Goal: Download file/media

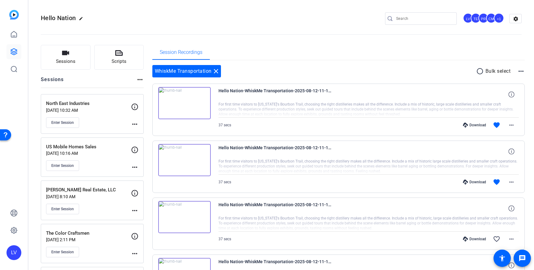
scroll to position [15, 0]
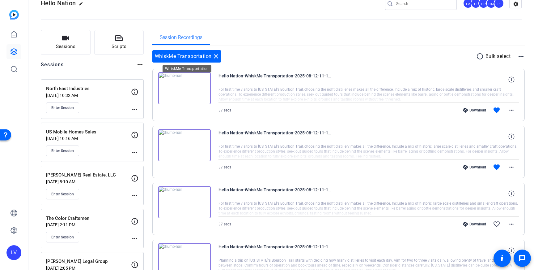
click at [216, 53] on mat-icon "close" at bounding box center [215, 56] width 7 height 7
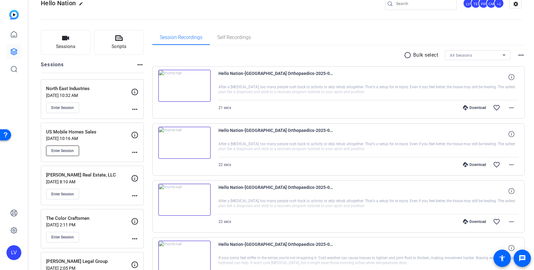
click at [65, 149] on span "Enter Session" at bounding box center [62, 150] width 23 height 5
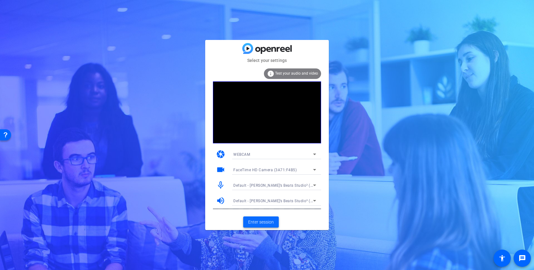
click at [258, 223] on span "Enter session" at bounding box center [261, 222] width 26 height 6
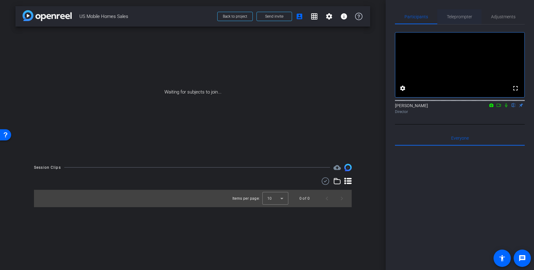
click at [464, 18] on span "Teleprompter" at bounding box center [459, 17] width 25 height 4
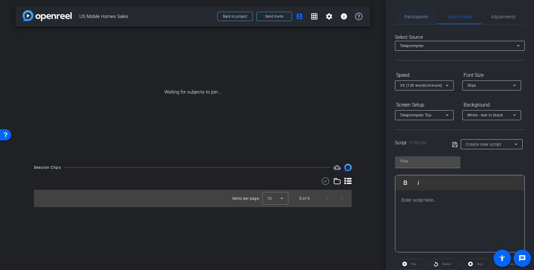
click at [423, 19] on span "Participants" at bounding box center [416, 17] width 23 height 4
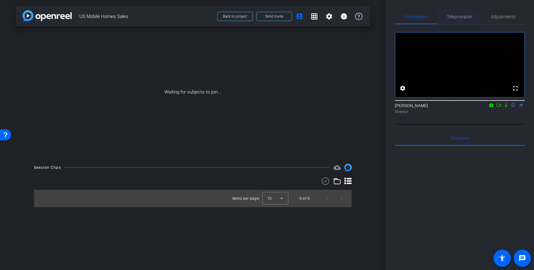
click at [466, 16] on span "Teleprompter" at bounding box center [459, 17] width 25 height 4
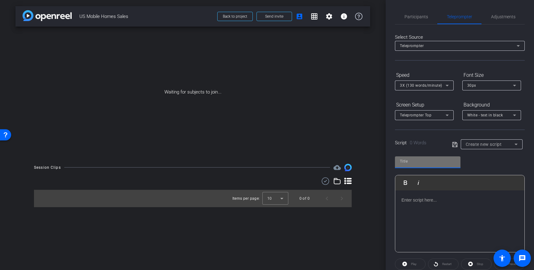
click at [421, 164] on input "text" at bounding box center [428, 160] width 56 height 7
type input "US Mobile homes"
click at [418, 200] on p at bounding box center [460, 199] width 117 height 7
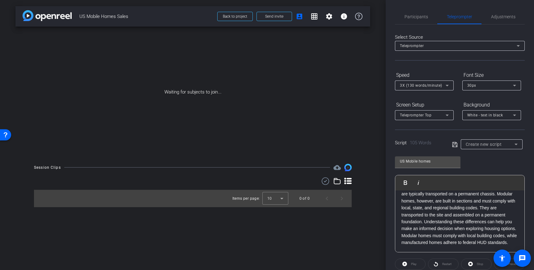
click at [453, 143] on icon at bounding box center [455, 144] width 6 height 7
click at [456, 145] on icon at bounding box center [454, 144] width 5 height 5
click at [415, 17] on span "Participants" at bounding box center [416, 17] width 23 height 4
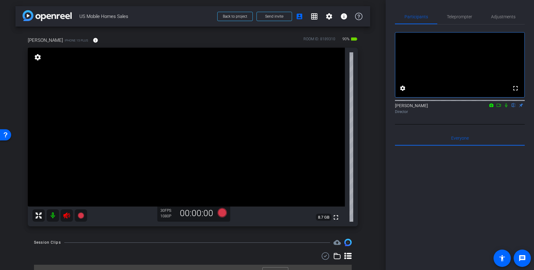
click at [70, 216] on icon at bounding box center [66, 214] width 7 height 7
click at [500, 17] on span "Adjustments" at bounding box center [503, 17] width 24 height 4
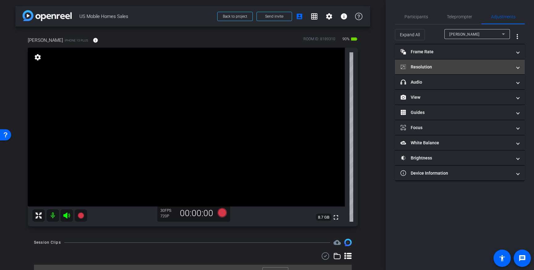
drag, startPoint x: 484, startPoint y: 67, endPoint x: 480, endPoint y: 66, distance: 4.2
click at [484, 67] on mat-panel-title "Resolution" at bounding box center [456, 67] width 111 height 6
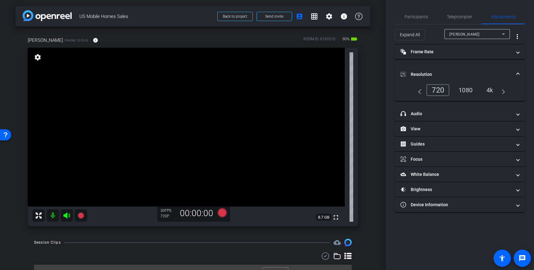
click at [492, 89] on div "4k" at bounding box center [490, 90] width 16 height 11
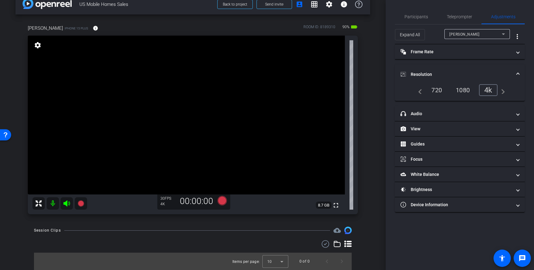
scroll to position [0, 0]
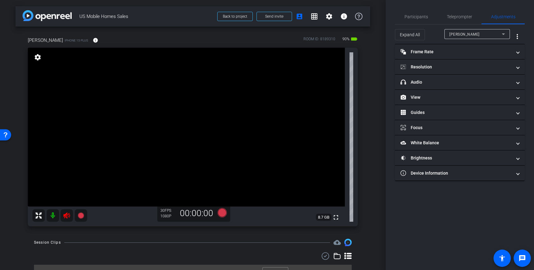
click at [65, 216] on icon at bounding box center [66, 214] width 7 height 7
click at [455, 18] on span "Teleprompter" at bounding box center [459, 17] width 25 height 4
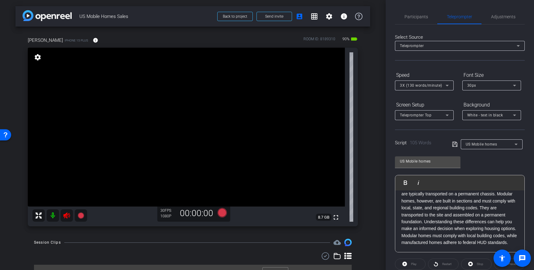
drag, startPoint x: 66, startPoint y: 216, endPoint x: 118, endPoint y: 216, distance: 51.6
click at [66, 216] on icon at bounding box center [66, 215] width 6 height 6
click at [415, 15] on span "Participants" at bounding box center [416, 17] width 23 height 4
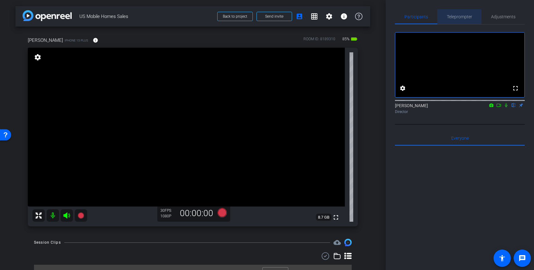
click at [461, 16] on span "Teleprompter" at bounding box center [459, 17] width 25 height 4
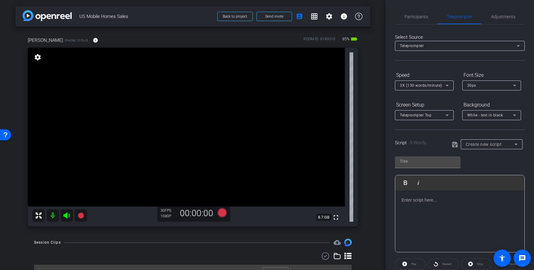
click at [431, 210] on div at bounding box center [459, 221] width 129 height 62
click at [492, 143] on span "Create new script" at bounding box center [484, 144] width 36 height 5
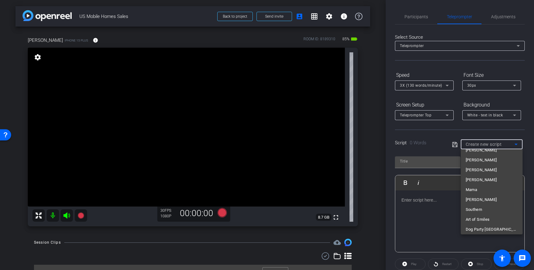
scroll to position [3323, 0]
click at [485, 231] on mat-option "US Mobile homes" at bounding box center [492, 227] width 62 height 10
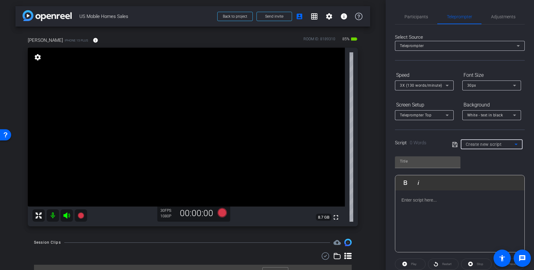
type input "US Mobile homes"
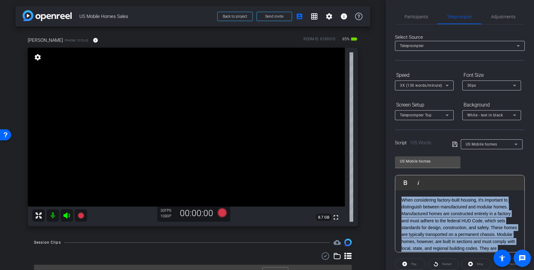
scroll to position [47, 0]
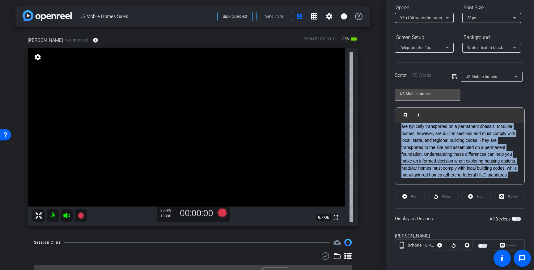
drag, startPoint x: 401, startPoint y: 198, endPoint x: 511, endPoint y: 266, distance: 129.8
click at [530, 269] on div "Participants Teleprompter Adjustments settings Louis Voss flip Director Everyon…" at bounding box center [460, 135] width 148 height 270
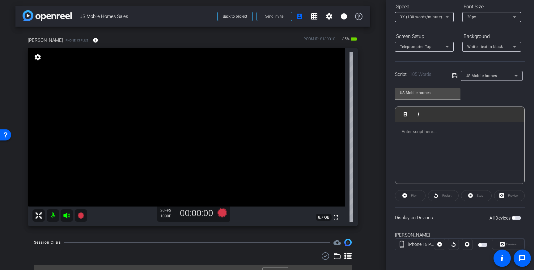
scroll to position [0, 0]
click at [455, 76] on icon at bounding box center [455, 75] width 6 height 7
click at [518, 218] on span "button" at bounding box center [516, 218] width 9 height 4
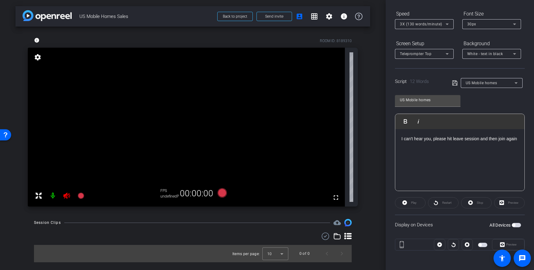
scroll to position [68, 0]
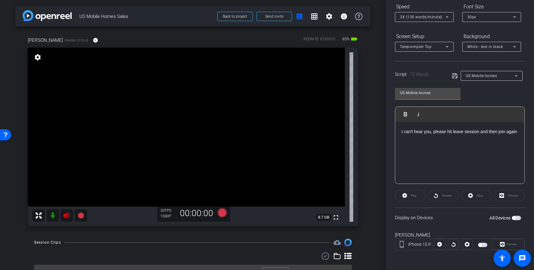
drag, startPoint x: 68, startPoint y: 215, endPoint x: 118, endPoint y: 212, distance: 49.9
click at [68, 215] on icon at bounding box center [66, 214] width 7 height 7
drag, startPoint x: 158, startPoint y: 117, endPoint x: 161, endPoint y: 132, distance: 15.1
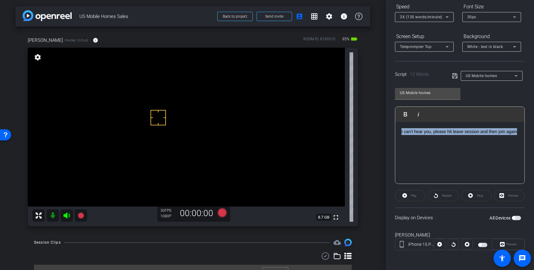
drag, startPoint x: 521, startPoint y: 130, endPoint x: 392, endPoint y: 130, distance: 128.6
click at [386, 129] on div "Participants Teleprompter Adjustments settings Louis Voss flip Director Everyon…" at bounding box center [460, 135] width 148 height 270
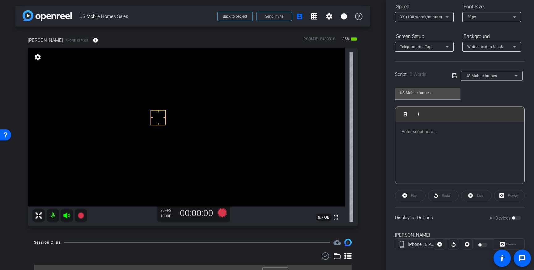
scroll to position [41, 0]
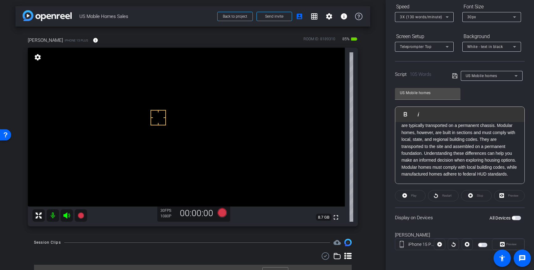
click at [455, 76] on icon at bounding box center [455, 75] width 6 height 7
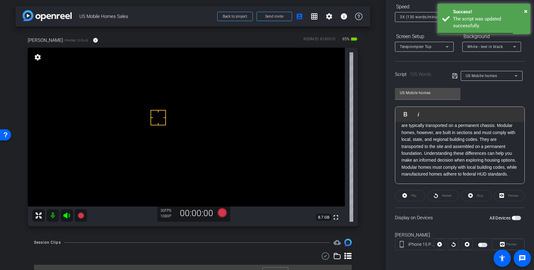
drag, startPoint x: 514, startPoint y: 216, endPoint x: 519, endPoint y: 222, distance: 8.2
click at [514, 217] on button "All Devices" at bounding box center [516, 218] width 9 height 4
click at [484, 25] on div "The script was updated successfully." at bounding box center [489, 22] width 73 height 14
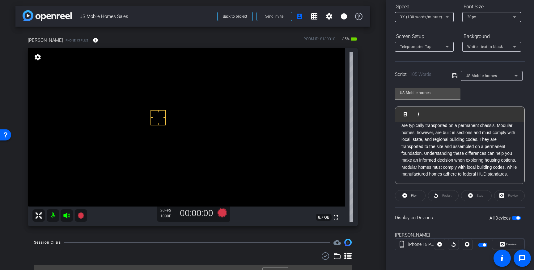
click at [499, 17] on div "30px" at bounding box center [490, 17] width 46 height 8
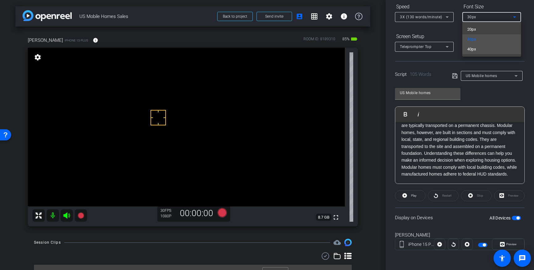
click at [484, 46] on mat-option "40px" at bounding box center [492, 49] width 59 height 10
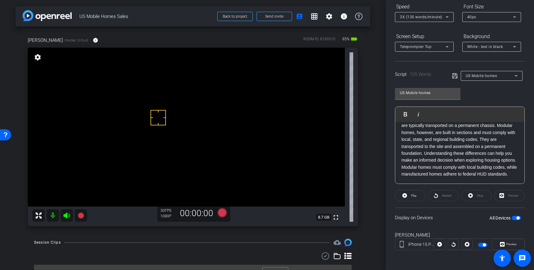
click at [517, 217] on span "button" at bounding box center [518, 217] width 3 height 3
click at [222, 214] on icon at bounding box center [222, 212] width 9 height 9
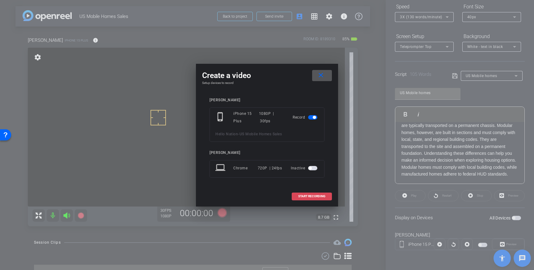
click at [321, 196] on span "START RECORDING" at bounding box center [311, 195] width 27 height 3
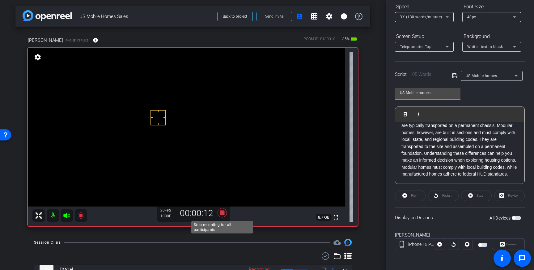
click at [222, 214] on icon at bounding box center [222, 212] width 9 height 9
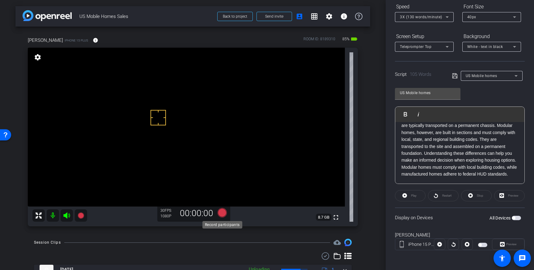
click at [224, 212] on icon at bounding box center [222, 212] width 9 height 9
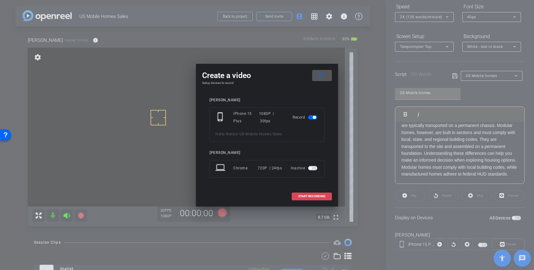
click at [312, 197] on span "START RECORDING" at bounding box center [311, 195] width 27 height 3
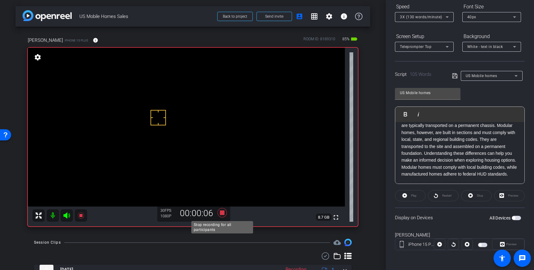
click at [222, 213] on icon at bounding box center [222, 212] width 9 height 9
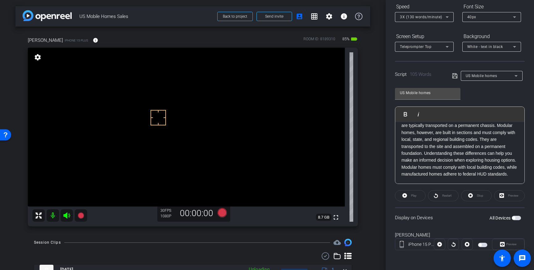
click at [514, 218] on span "button" at bounding box center [513, 217] width 3 height 3
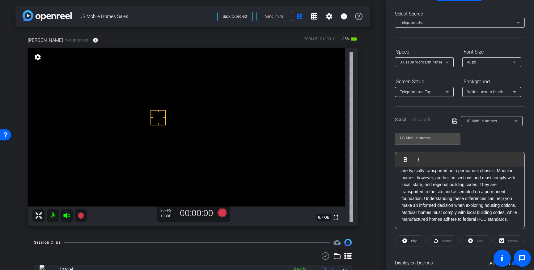
scroll to position [0, 0]
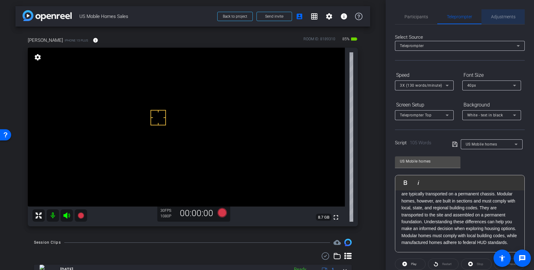
drag, startPoint x: 507, startPoint y: 14, endPoint x: 509, endPoint y: 22, distance: 7.9
click at [507, 15] on span "Adjustments" at bounding box center [503, 17] width 24 height 4
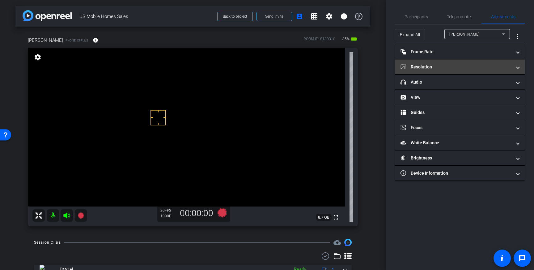
click at [482, 70] on mat-panel-title "Resolution" at bounding box center [456, 67] width 111 height 6
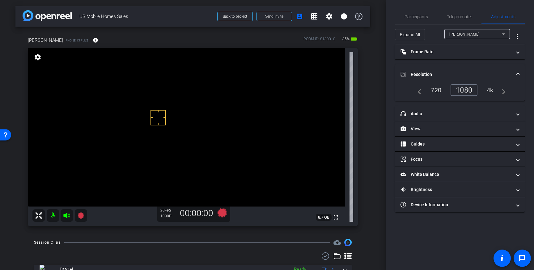
drag, startPoint x: 488, startPoint y: 88, endPoint x: 491, endPoint y: 82, distance: 6.6
click at [488, 88] on div "4k" at bounding box center [490, 90] width 16 height 11
click at [446, 18] on div "Teleprompter" at bounding box center [459, 16] width 44 height 15
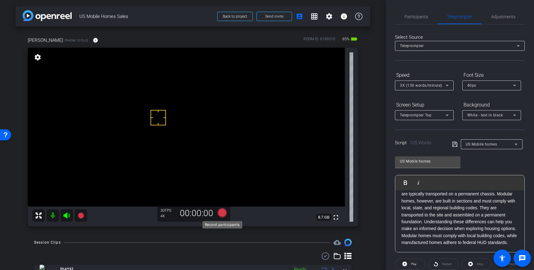
click at [223, 214] on icon at bounding box center [222, 212] width 9 height 9
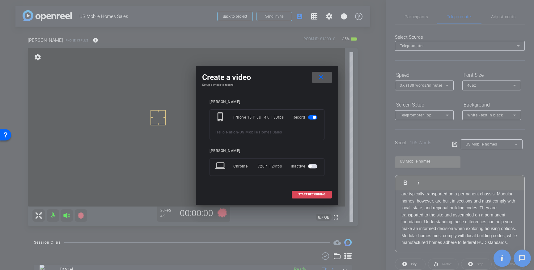
click at [314, 196] on span at bounding box center [312, 194] width 40 height 15
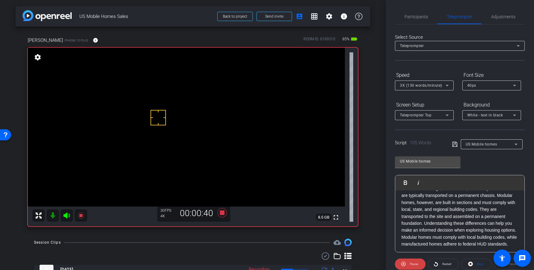
scroll to position [39, 0]
click at [224, 213] on icon at bounding box center [222, 212] width 9 height 9
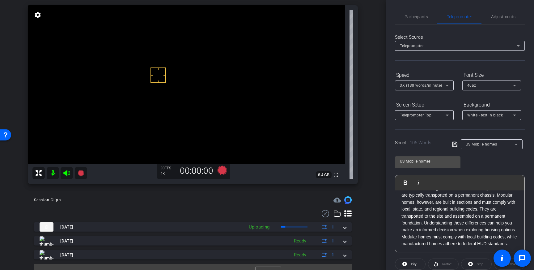
scroll to position [43, 0]
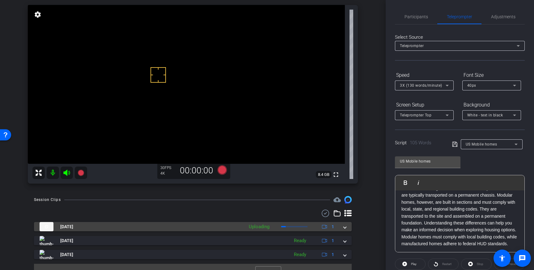
click at [343, 227] on div "Aug 12, 2025 Uploading 1" at bounding box center [192, 226] width 304 height 9
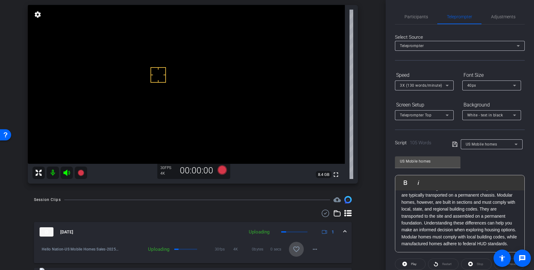
click at [301, 248] on span at bounding box center [296, 248] width 15 height 15
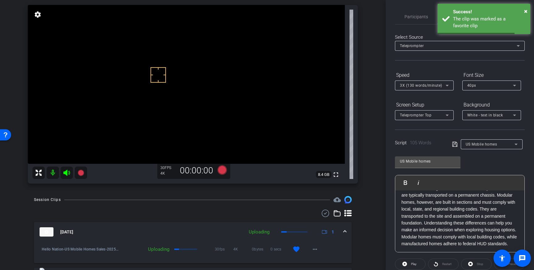
click at [344, 231] on span at bounding box center [345, 231] width 2 height 6
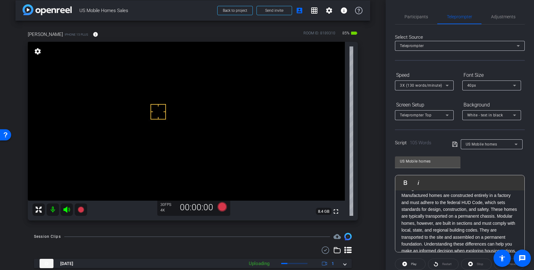
scroll to position [0, 0]
click at [223, 209] on icon at bounding box center [222, 206] width 9 height 9
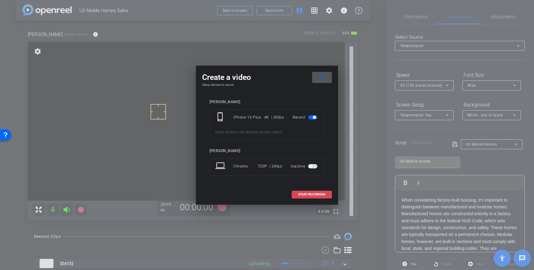
click at [322, 193] on span "START RECORDING" at bounding box center [311, 194] width 27 height 3
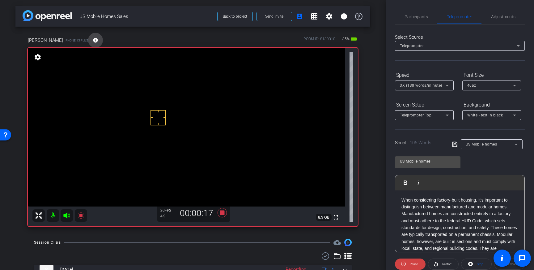
click at [93, 42] on mat-icon "info" at bounding box center [96, 40] width 6 height 6
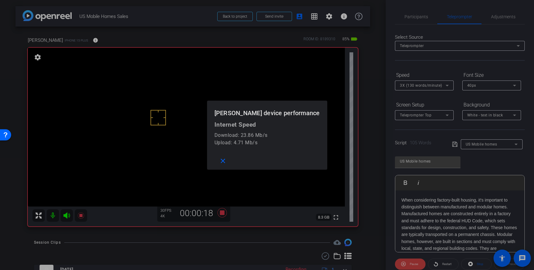
click at [66, 42] on div at bounding box center [267, 135] width 534 height 270
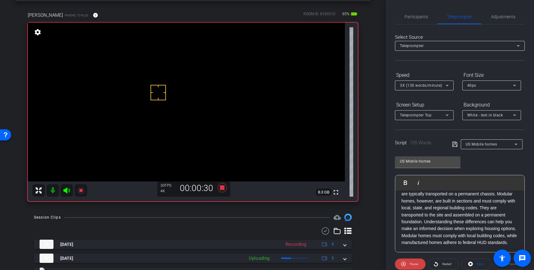
scroll to position [47, 0]
click at [222, 189] on icon at bounding box center [222, 187] width 9 height 9
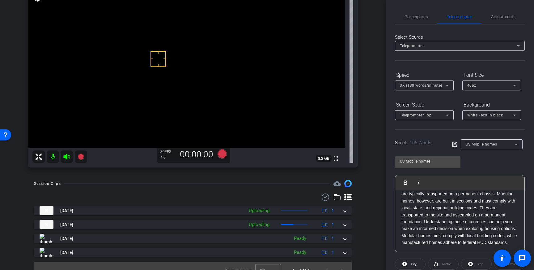
scroll to position [62, 0]
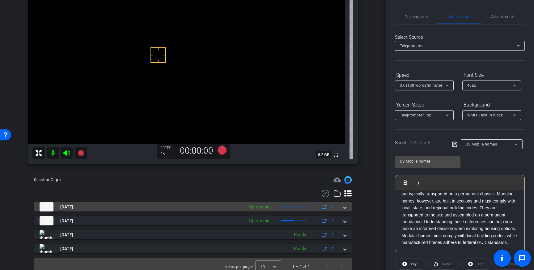
drag, startPoint x: 342, startPoint y: 207, endPoint x: 338, endPoint y: 211, distance: 5.9
click at [342, 207] on div "Aug 12, 2025 Uploading 1" at bounding box center [192, 206] width 304 height 9
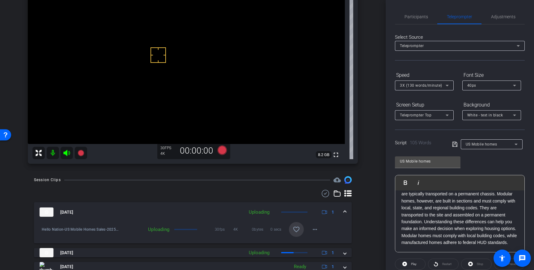
drag, startPoint x: 301, startPoint y: 228, endPoint x: 305, endPoint y: 226, distance: 4.3
click at [301, 228] on span at bounding box center [296, 229] width 15 height 15
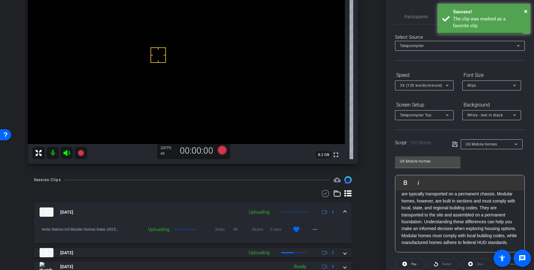
drag, startPoint x: 346, startPoint y: 208, endPoint x: 346, endPoint y: 218, distance: 9.6
click at [346, 209] on span at bounding box center [345, 212] width 2 height 6
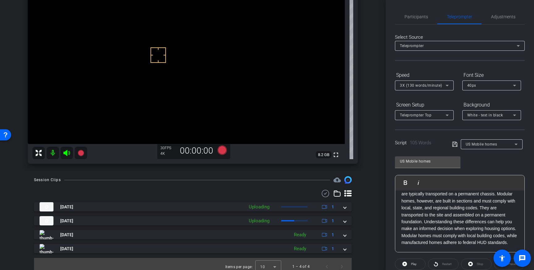
scroll to position [68, 0]
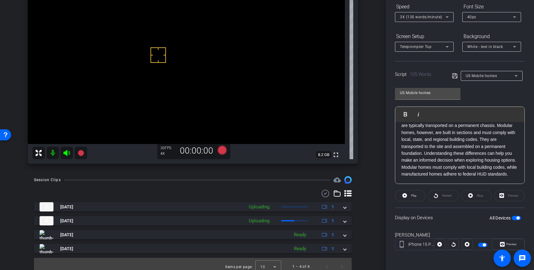
click at [516, 219] on span "button" at bounding box center [516, 218] width 9 height 4
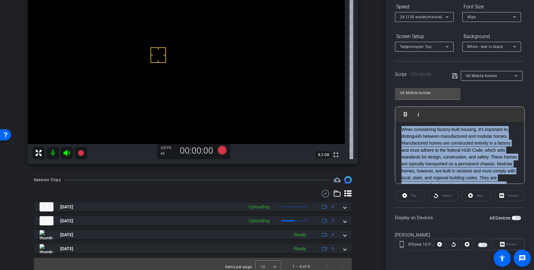
scroll to position [0, 0]
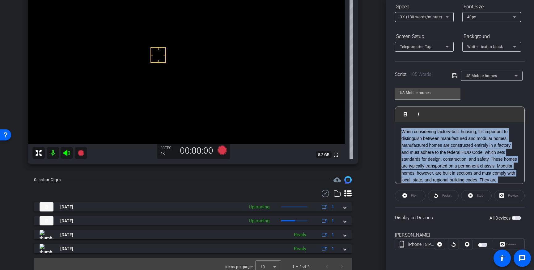
drag, startPoint x: 427, startPoint y: 175, endPoint x: 399, endPoint y: 131, distance: 53.0
click at [399, 131] on div "When considering factory-built housing, it's important to distinguish between m…" at bounding box center [459, 173] width 129 height 102
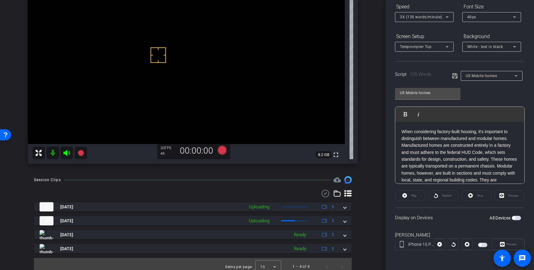
scroll to position [14, 0]
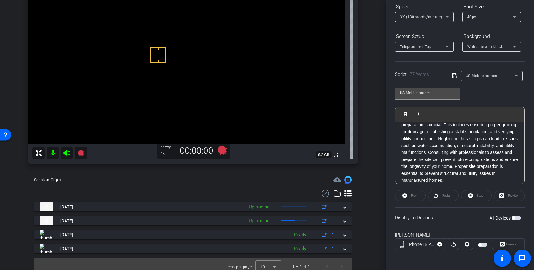
click at [454, 77] on icon at bounding box center [455, 75] width 6 height 7
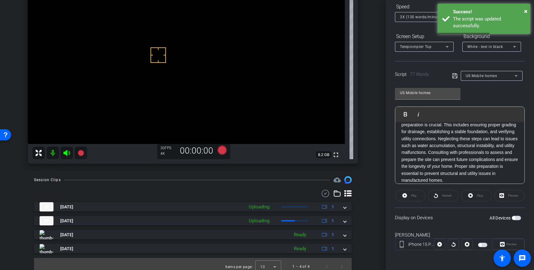
click at [515, 219] on span "button" at bounding box center [513, 217] width 3 height 3
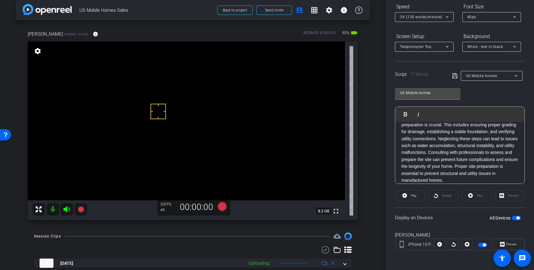
scroll to position [0, 0]
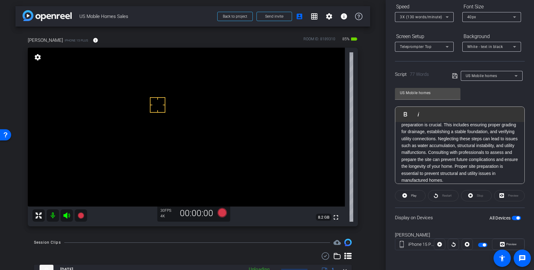
drag, startPoint x: 158, startPoint y: 105, endPoint x: 160, endPoint y: 126, distance: 20.8
click at [223, 214] on icon at bounding box center [222, 212] width 9 height 9
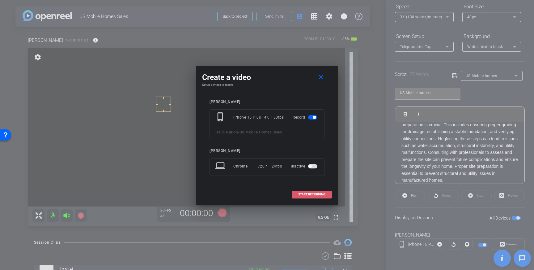
click at [303, 193] on span "START RECORDING" at bounding box center [311, 194] width 27 height 3
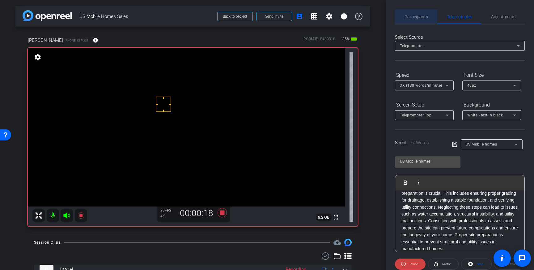
click at [427, 19] on span "Participants" at bounding box center [416, 16] width 23 height 15
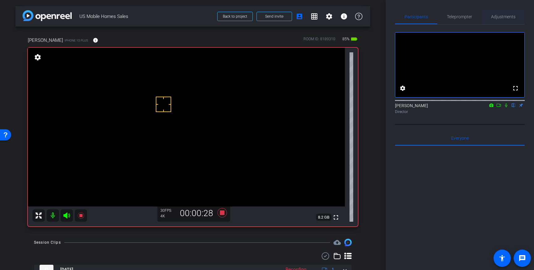
click at [500, 16] on span "Adjustments" at bounding box center [503, 17] width 24 height 4
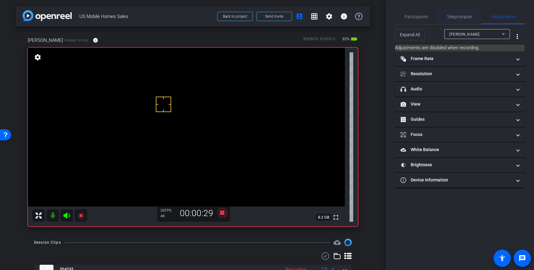
click at [459, 17] on span "Teleprompter" at bounding box center [459, 17] width 25 height 4
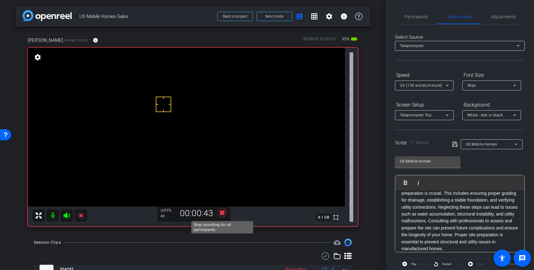
click at [222, 214] on icon at bounding box center [222, 212] width 9 height 9
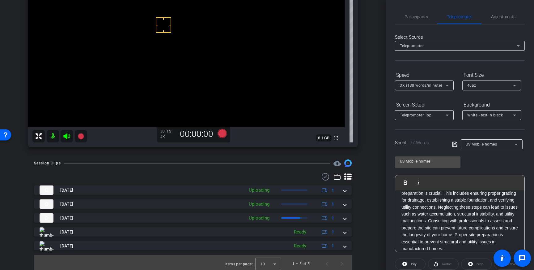
scroll to position [82, 0]
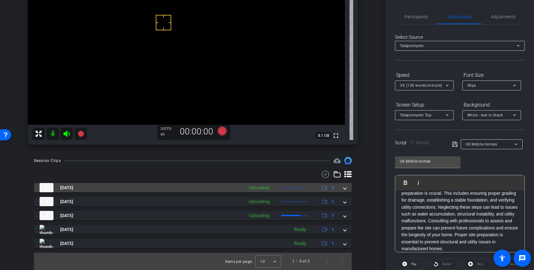
click at [345, 186] on span at bounding box center [345, 187] width 2 height 6
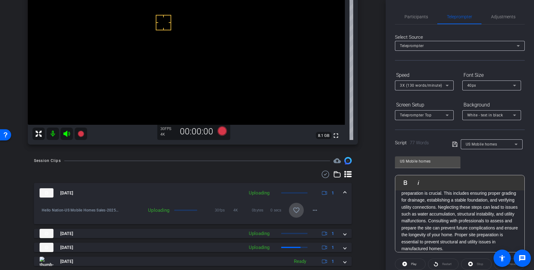
click at [295, 212] on mat-icon "favorite_border" at bounding box center [296, 209] width 7 height 7
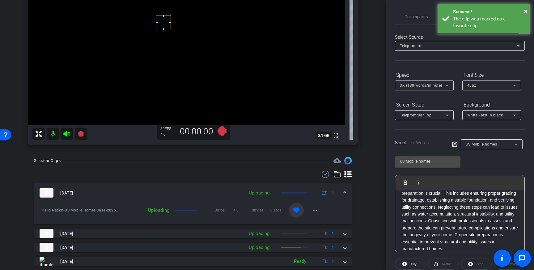
click at [344, 190] on span at bounding box center [345, 193] width 2 height 6
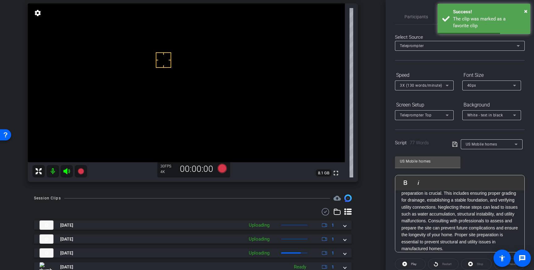
scroll to position [41, 0]
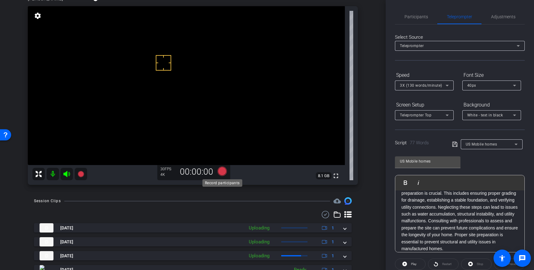
click at [222, 173] on icon at bounding box center [222, 170] width 9 height 9
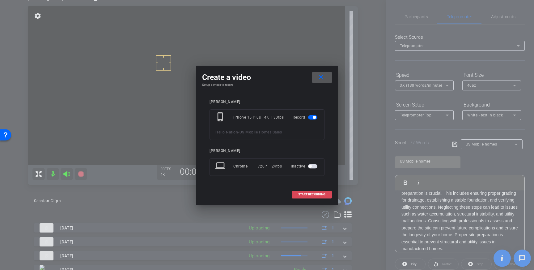
click at [305, 193] on span "START RECORDING" at bounding box center [311, 194] width 27 height 3
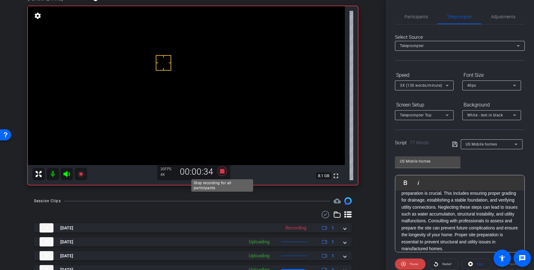
click at [224, 171] on icon at bounding box center [222, 170] width 9 height 9
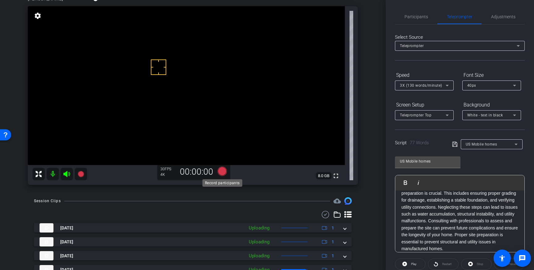
click at [222, 169] on icon at bounding box center [222, 170] width 9 height 9
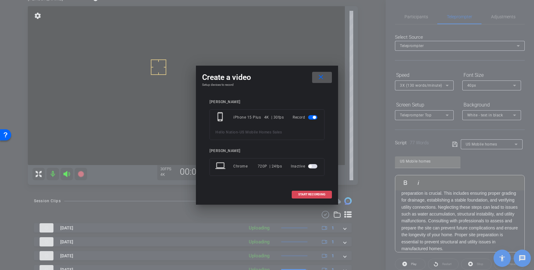
click at [309, 190] on span at bounding box center [312, 194] width 40 height 15
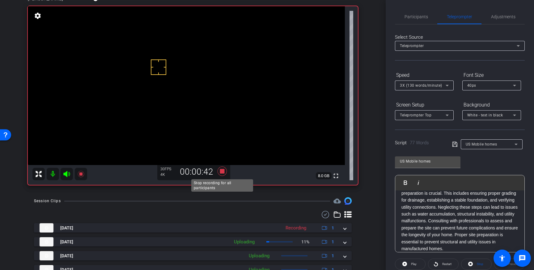
click at [222, 173] on icon at bounding box center [222, 170] width 9 height 9
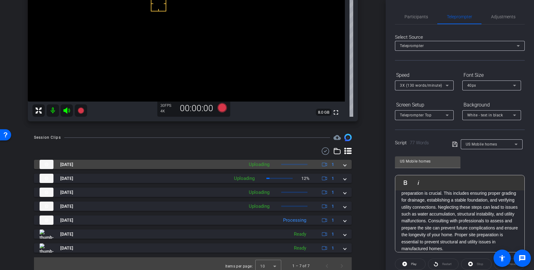
click at [346, 165] on span at bounding box center [345, 164] width 2 height 6
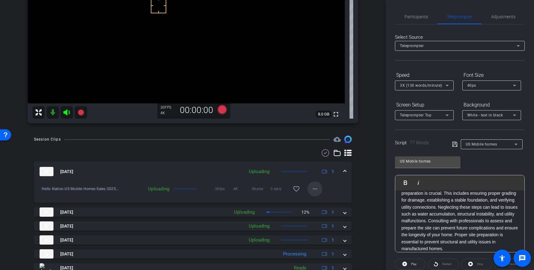
drag, startPoint x: 301, startPoint y: 189, endPoint x: 312, endPoint y: 187, distance: 12.0
click at [300, 189] on span at bounding box center [296, 188] width 15 height 15
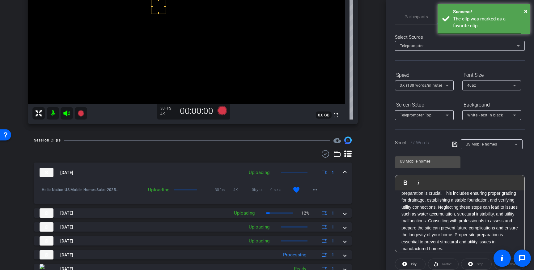
click at [346, 172] on span at bounding box center [345, 172] width 2 height 6
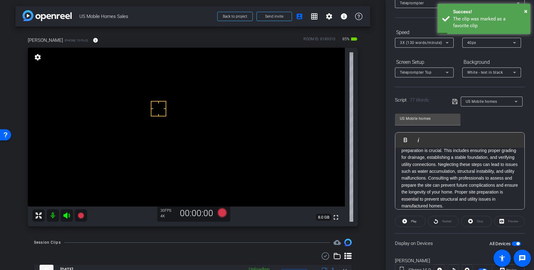
scroll to position [20, 0]
click at [518, 239] on div "Display on Devices All Devices" at bounding box center [460, 243] width 130 height 20
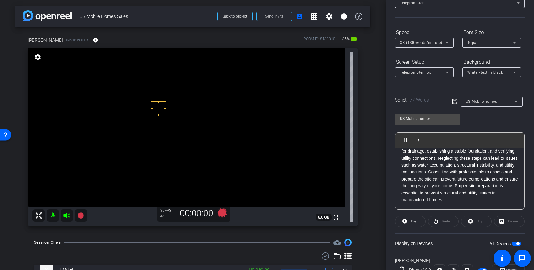
click at [519, 243] on span "button" at bounding box center [518, 243] width 3 height 3
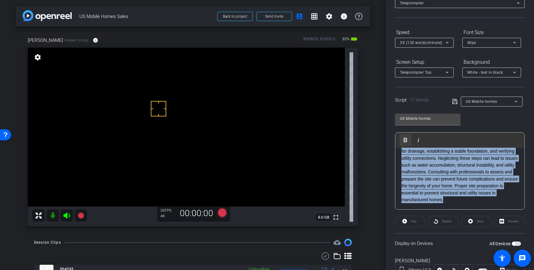
scroll to position [0, 0]
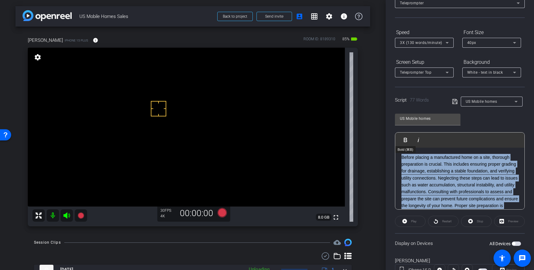
drag, startPoint x: 446, startPoint y: 200, endPoint x: 405, endPoint y: 151, distance: 63.9
click at [408, 145] on div "Play Play from this location Play Selected Play and display the selected text o…" at bounding box center [460, 170] width 130 height 77
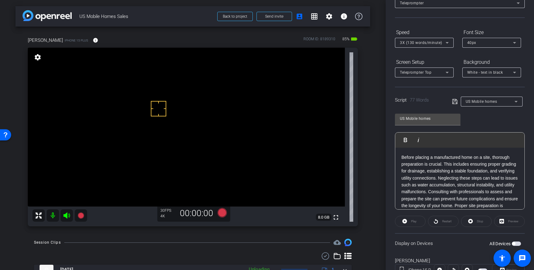
scroll to position [21, 0]
drag, startPoint x: 454, startPoint y: 100, endPoint x: 456, endPoint y: 111, distance: 10.7
click at [455, 103] on icon at bounding box center [455, 101] width 6 height 7
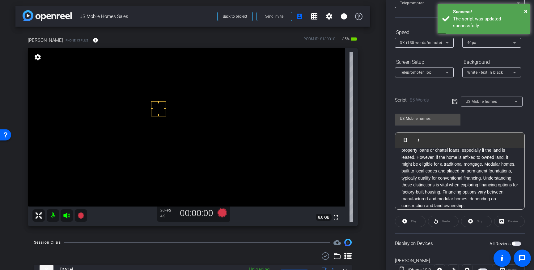
scroll to position [68, 0]
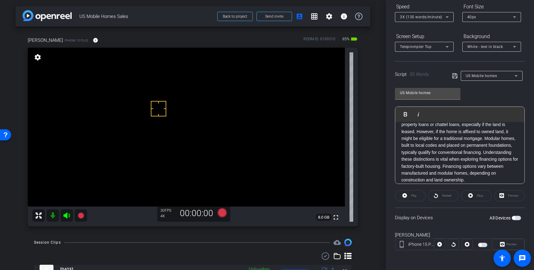
click at [517, 219] on span "button" at bounding box center [516, 218] width 9 height 4
click at [222, 214] on icon at bounding box center [222, 212] width 9 height 9
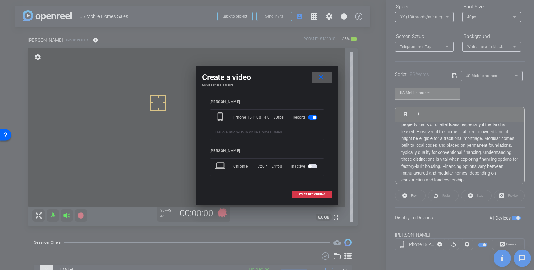
drag, startPoint x: 317, startPoint y: 194, endPoint x: 349, endPoint y: 167, distance: 41.7
click at [317, 193] on span "START RECORDING" at bounding box center [311, 194] width 27 height 3
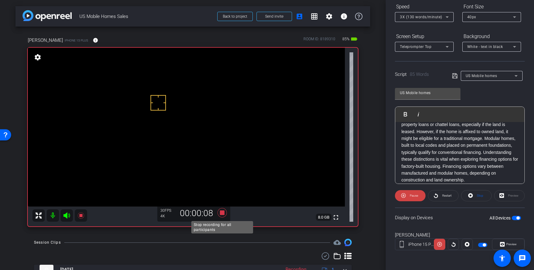
click at [223, 213] on icon at bounding box center [222, 212] width 9 height 9
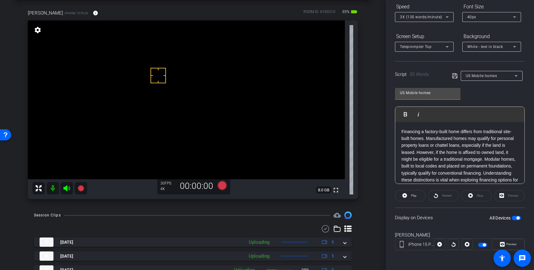
scroll to position [28, 0]
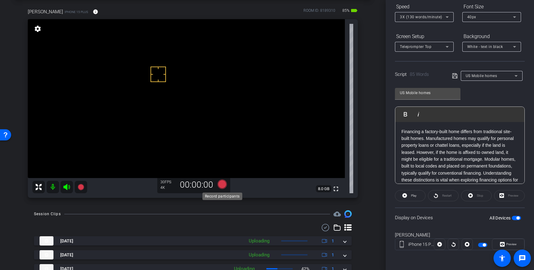
click at [224, 184] on icon at bounding box center [222, 183] width 9 height 9
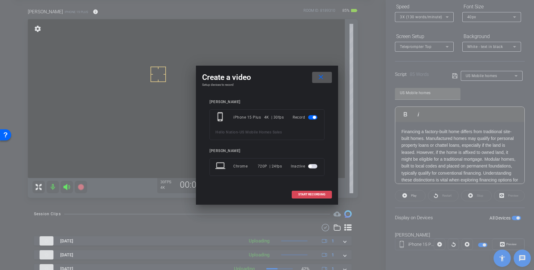
click at [306, 193] on span "START RECORDING" at bounding box center [311, 194] width 27 height 3
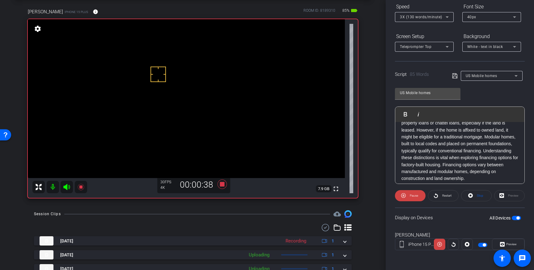
scroll to position [27, 0]
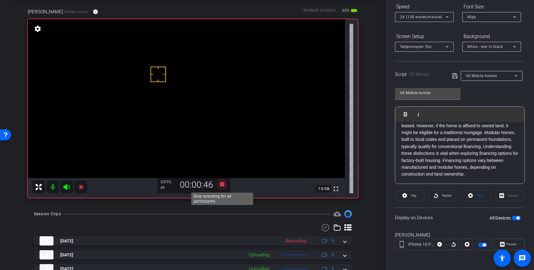
click at [224, 185] on icon at bounding box center [222, 183] width 9 height 9
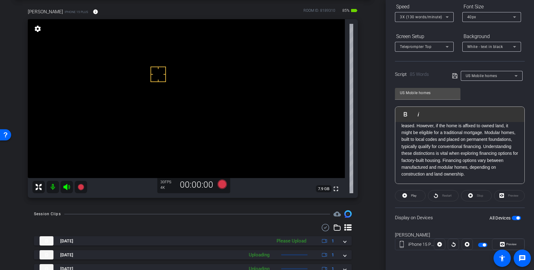
scroll to position [68, 0]
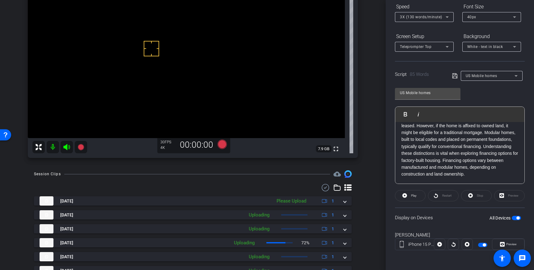
drag, startPoint x: 156, startPoint y: 36, endPoint x: 159, endPoint y: 39, distance: 4.4
click at [223, 145] on icon at bounding box center [222, 143] width 9 height 9
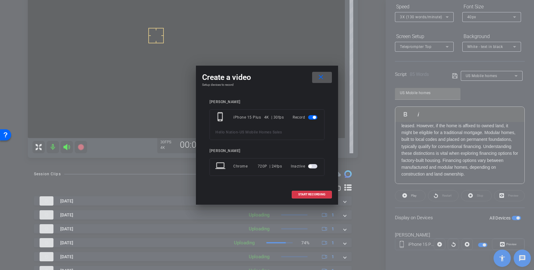
drag, startPoint x: 306, startPoint y: 190, endPoint x: 377, endPoint y: 118, distance: 100.8
click at [307, 190] on span at bounding box center [312, 194] width 40 height 15
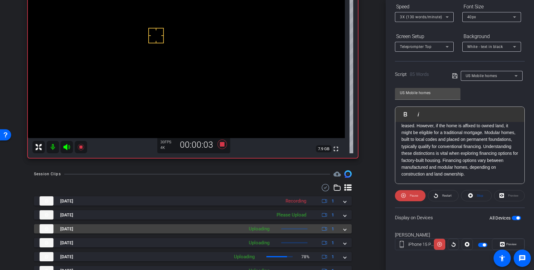
click at [346, 228] on mat-expansion-panel-header "Aug 12, 2025 Uploading 1" at bounding box center [193, 228] width 318 height 9
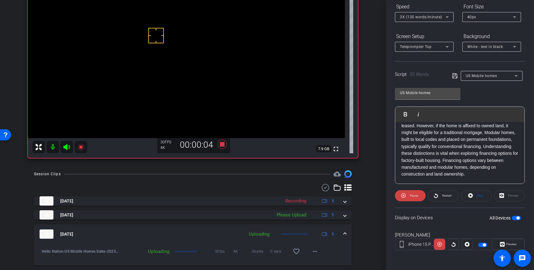
click at [346, 229] on mat-expansion-panel-header "Aug 12, 2025 Uploading 1" at bounding box center [193, 234] width 318 height 20
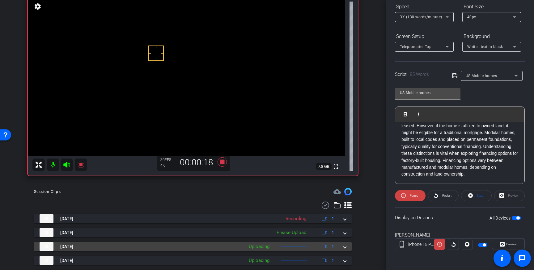
scroll to position [53, 0]
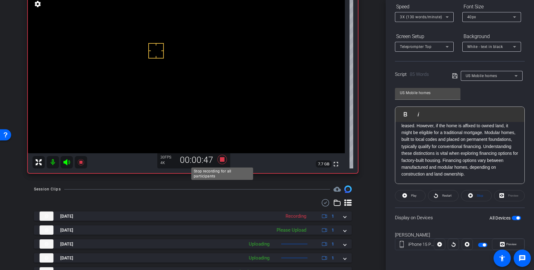
click at [222, 161] on icon at bounding box center [222, 159] width 9 height 9
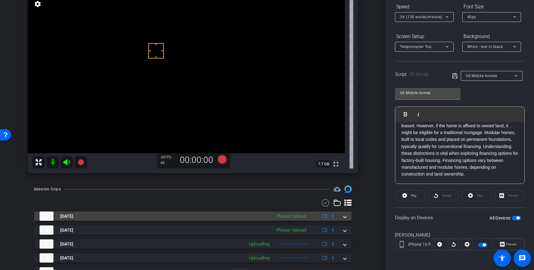
click at [345, 218] on span at bounding box center [345, 216] width 2 height 6
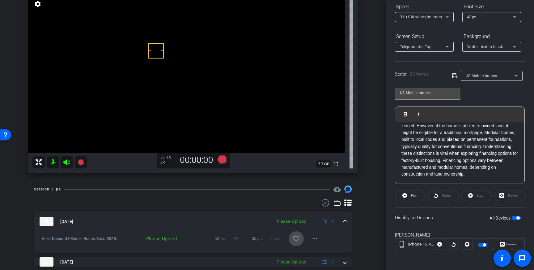
click at [302, 238] on span at bounding box center [296, 238] width 15 height 15
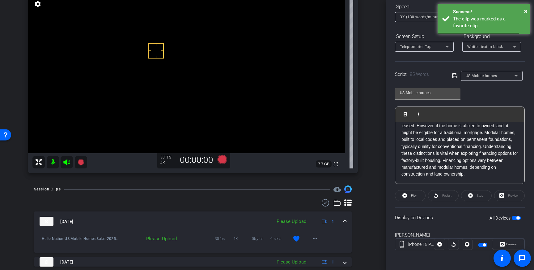
click at [344, 221] on span at bounding box center [345, 221] width 2 height 6
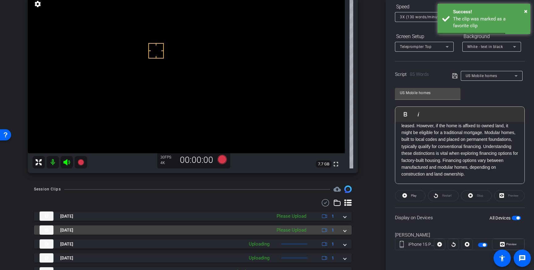
click at [343, 228] on div "Aug 12, 2025 Please Upload 1" at bounding box center [192, 229] width 304 height 9
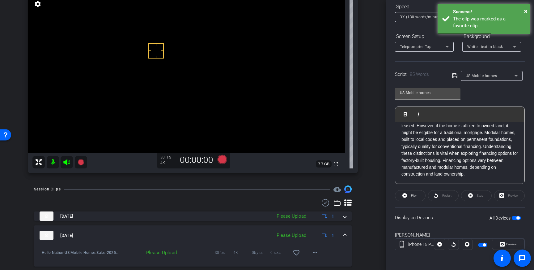
click at [344, 234] on span at bounding box center [345, 235] width 2 height 6
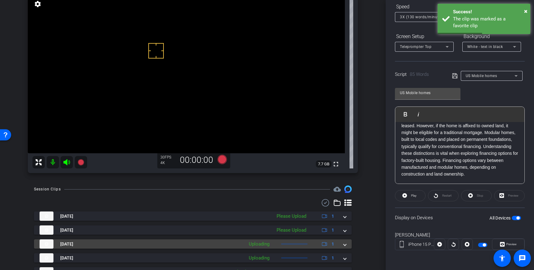
click at [344, 247] on mat-expansion-panel-header "Aug 12, 2025 Uploading 1" at bounding box center [193, 243] width 318 height 9
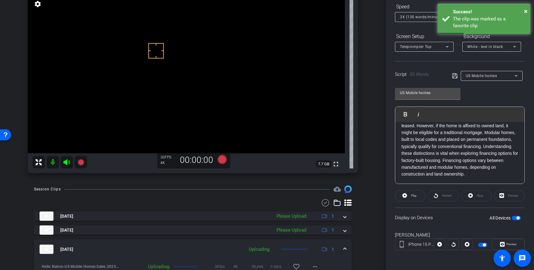
click at [344, 247] on span at bounding box center [345, 249] width 2 height 6
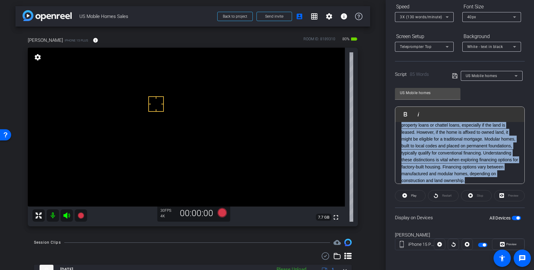
scroll to position [0, 0]
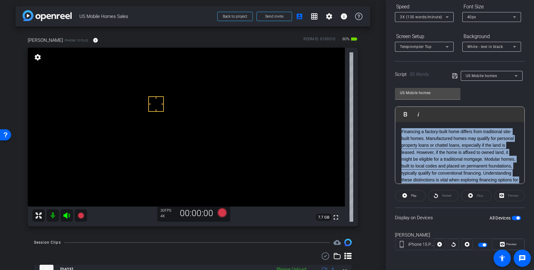
drag, startPoint x: 468, startPoint y: 172, endPoint x: 396, endPoint y: 114, distance: 93.0
click at [396, 114] on div "Play Play from this location Play Selected Play and display the selected text o…" at bounding box center [460, 144] width 130 height 77
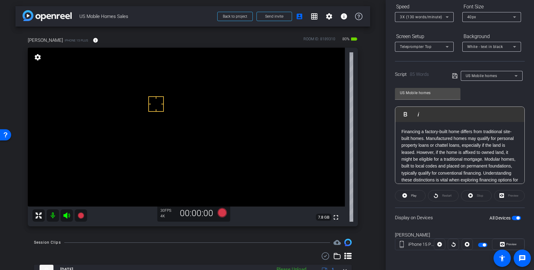
scroll to position [14, 0]
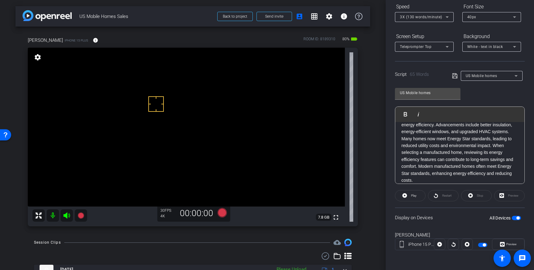
drag, startPoint x: 455, startPoint y: 77, endPoint x: 497, endPoint y: 198, distance: 128.9
click at [457, 82] on openreel-capture-teleprompter "Speed 3X (130 words/minute) Font Size 40px Screen Setup Teleprompter Top Backgr…" at bounding box center [460, 131] width 130 height 259
click at [515, 218] on span "button" at bounding box center [516, 218] width 9 height 4
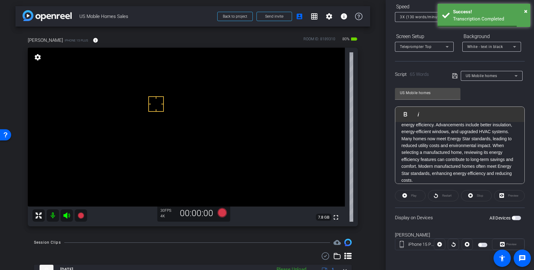
drag, startPoint x: 456, startPoint y: 78, endPoint x: 459, endPoint y: 83, distance: 5.9
click at [456, 78] on icon at bounding box center [454, 75] width 5 height 5
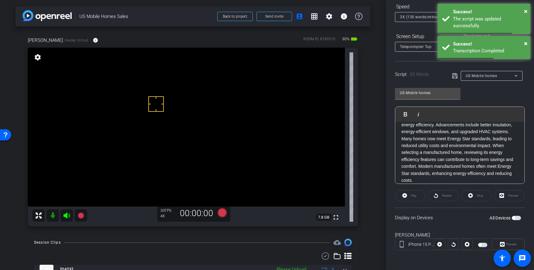
click at [517, 217] on span "button" at bounding box center [516, 218] width 9 height 4
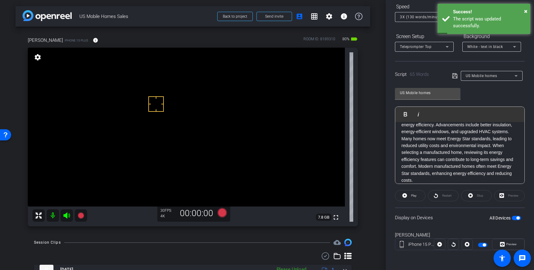
drag, startPoint x: 155, startPoint y: 116, endPoint x: 151, endPoint y: 107, distance: 9.9
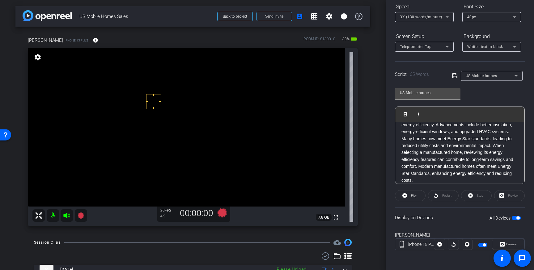
drag, startPoint x: 154, startPoint y: 101, endPoint x: 149, endPoint y: 107, distance: 6.8
click at [223, 214] on icon at bounding box center [222, 212] width 9 height 9
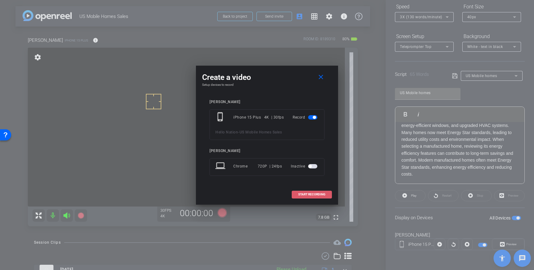
click at [317, 195] on span "START RECORDING" at bounding box center [311, 194] width 27 height 3
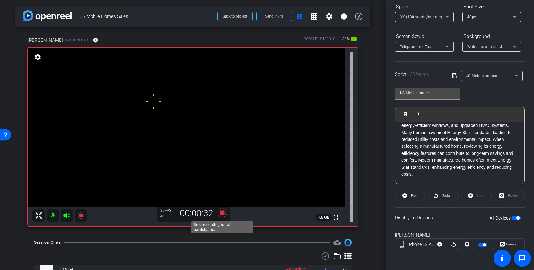
click at [222, 213] on icon at bounding box center [222, 212] width 9 height 9
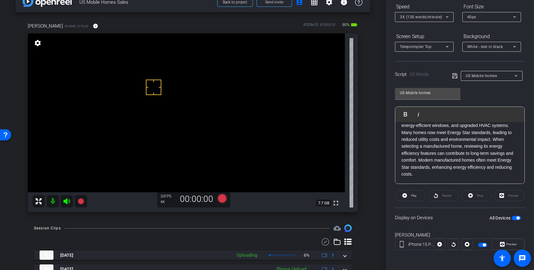
scroll to position [15, 0]
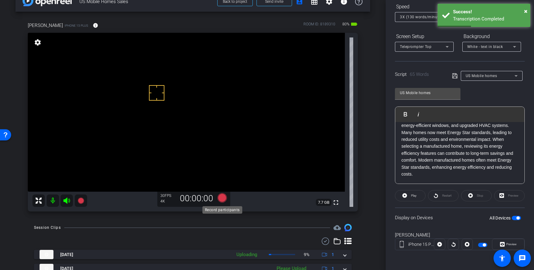
click at [222, 198] on icon at bounding box center [222, 197] width 9 height 9
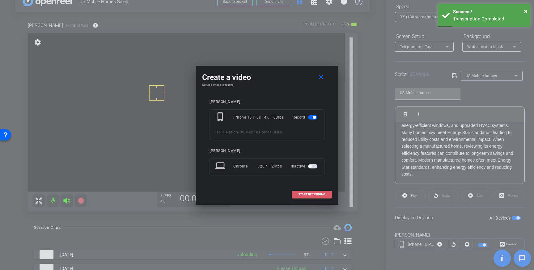
click at [311, 196] on span at bounding box center [312, 194] width 40 height 15
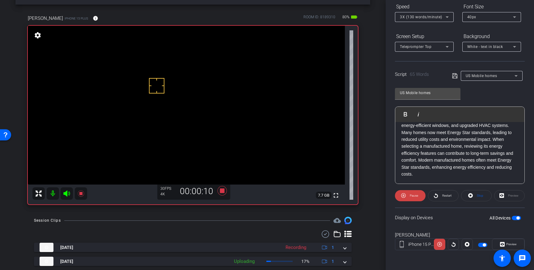
scroll to position [21, 0]
click at [93, 21] on mat-icon "info" at bounding box center [96, 19] width 6 height 6
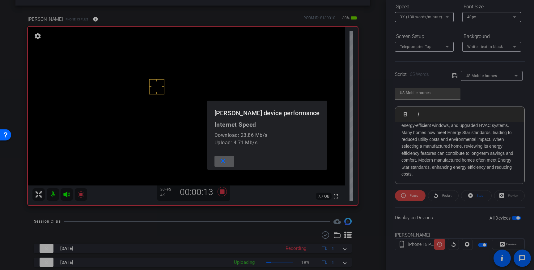
click at [97, 16] on div at bounding box center [267, 135] width 534 height 270
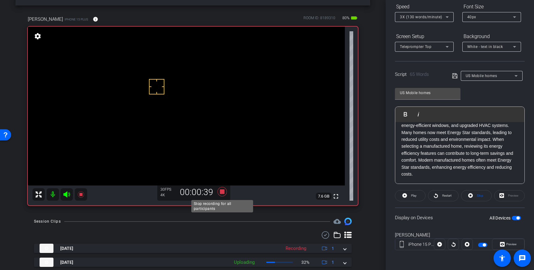
click at [222, 193] on icon at bounding box center [222, 191] width 9 height 9
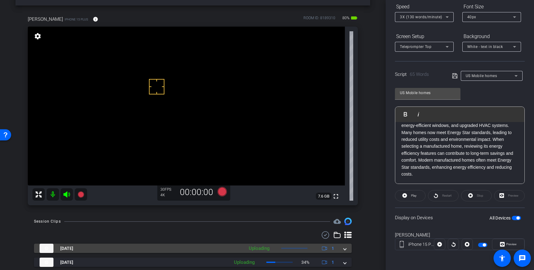
drag, startPoint x: 348, startPoint y: 250, endPoint x: 332, endPoint y: 251, distance: 16.7
click at [348, 250] on mat-expansion-panel-header "Aug 12, 2025 Uploading 1" at bounding box center [193, 247] width 318 height 9
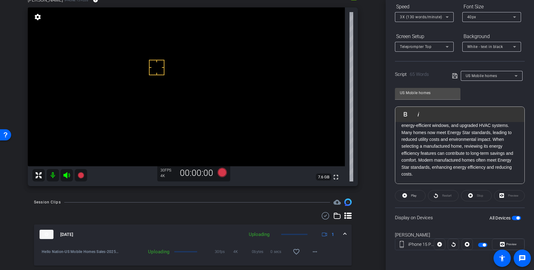
scroll to position [41, 0]
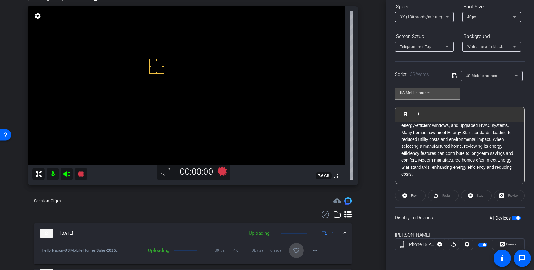
click at [297, 250] on mat-icon "favorite_border" at bounding box center [296, 249] width 7 height 7
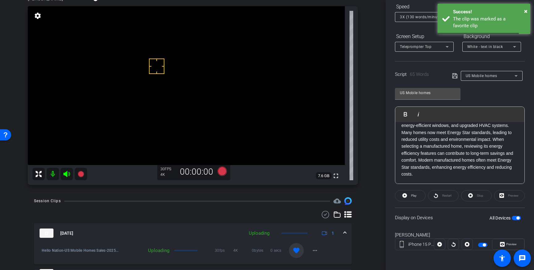
click at [346, 232] on span at bounding box center [345, 233] width 2 height 6
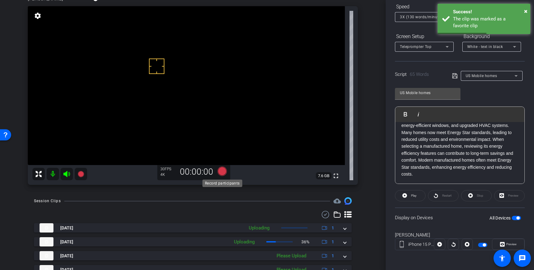
click at [219, 172] on icon at bounding box center [222, 170] width 9 height 9
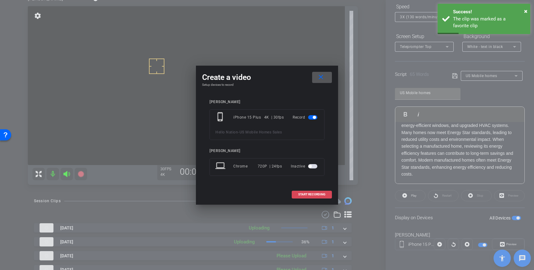
click at [309, 195] on span "START RECORDING" at bounding box center [311, 194] width 27 height 3
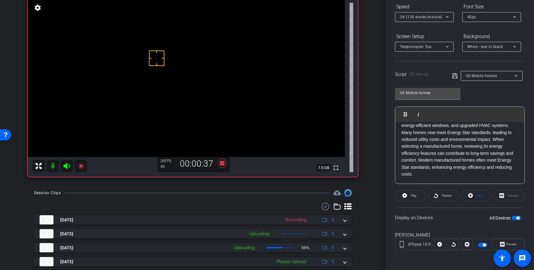
scroll to position [49, 0]
click at [223, 164] on icon at bounding box center [222, 163] width 9 height 9
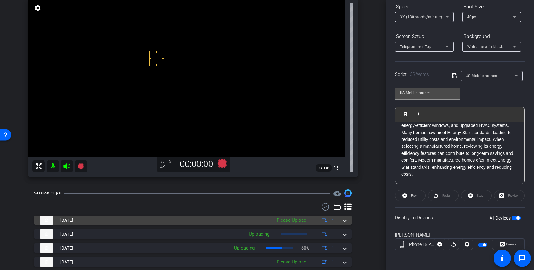
click at [345, 220] on span at bounding box center [345, 220] width 2 height 6
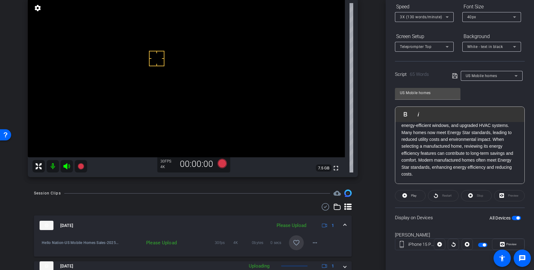
drag, startPoint x: 297, startPoint y: 242, endPoint x: 322, endPoint y: 231, distance: 28.0
click at [297, 242] on mat-icon "favorite_border" at bounding box center [296, 242] width 7 height 7
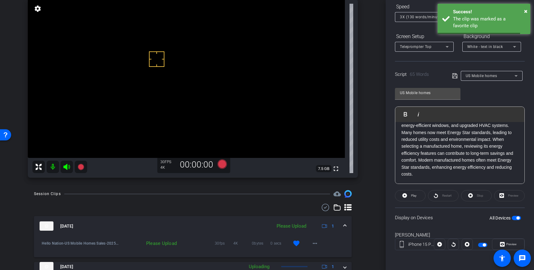
click at [344, 224] on span at bounding box center [345, 226] width 2 height 6
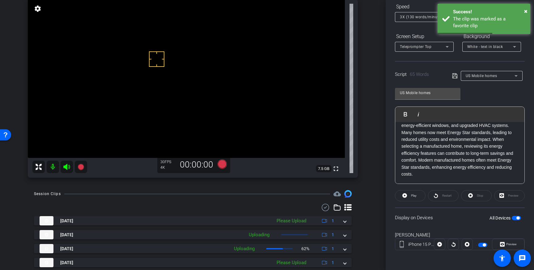
click at [516, 217] on span "button" at bounding box center [516, 218] width 9 height 4
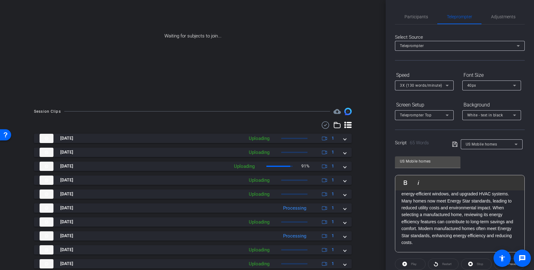
scroll to position [76, 0]
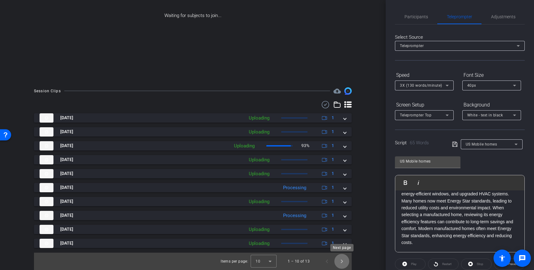
click at [340, 261] on span "Next page" at bounding box center [342, 261] width 15 height 15
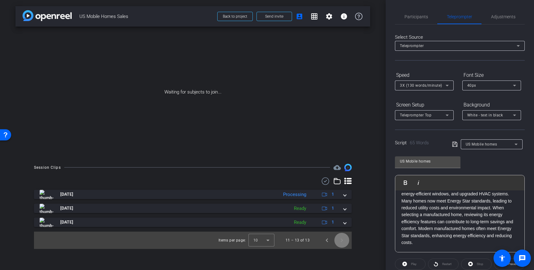
scroll to position [0, 0]
click at [330, 243] on span "Previous page" at bounding box center [327, 240] width 15 height 15
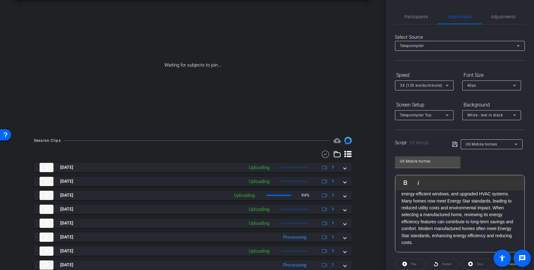
scroll to position [31, 0]
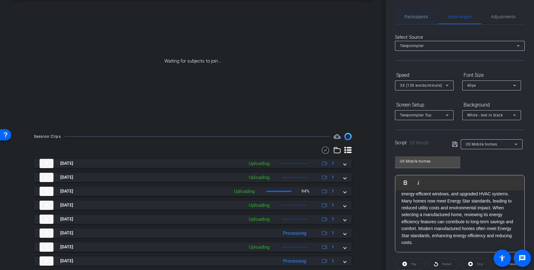
click at [419, 15] on span "Participants" at bounding box center [416, 17] width 23 height 4
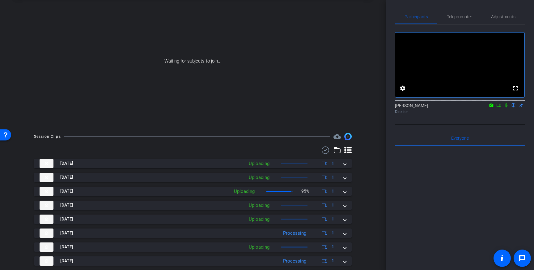
click at [506, 107] on icon at bounding box center [506, 105] width 5 height 4
click at [501, 107] on icon at bounding box center [499, 105] width 5 height 4
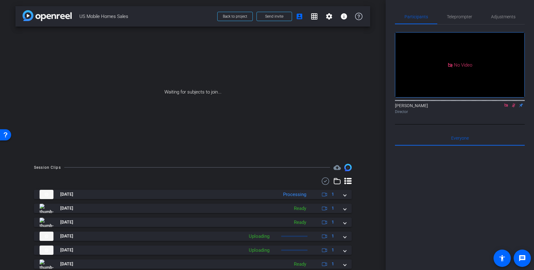
scroll to position [76, 0]
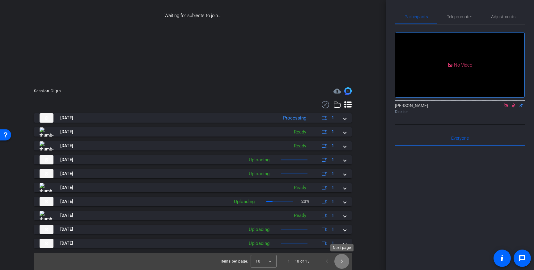
click at [341, 262] on span "Next page" at bounding box center [342, 261] width 15 height 15
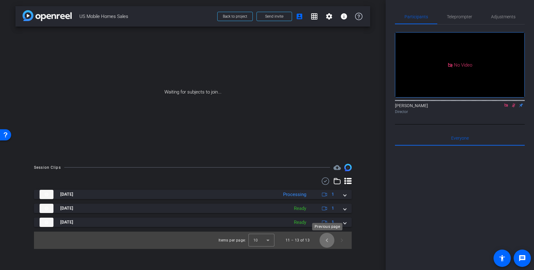
click at [328, 244] on span "Previous page" at bounding box center [327, 240] width 15 height 15
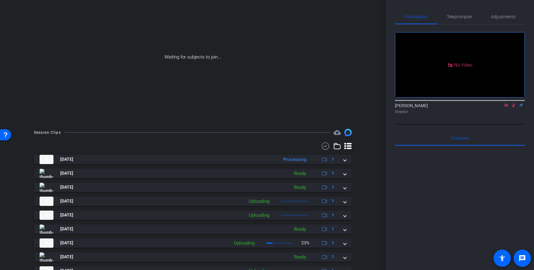
scroll to position [76, 0]
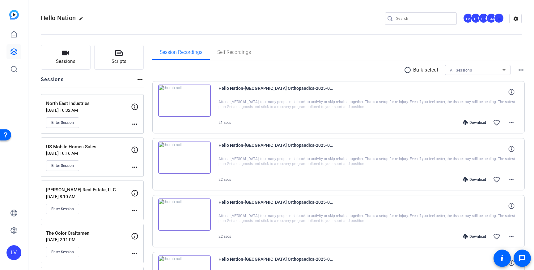
scroll to position [15, 0]
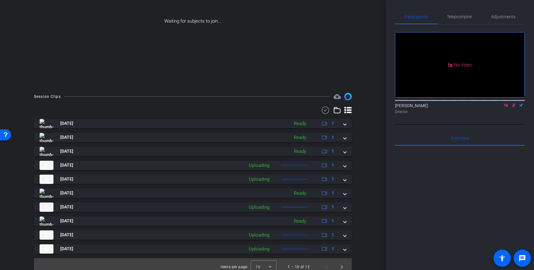
scroll to position [76, 0]
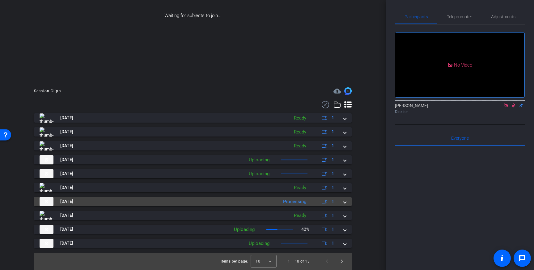
click at [343, 201] on div "[DATE] Processing 1" at bounding box center [192, 201] width 304 height 9
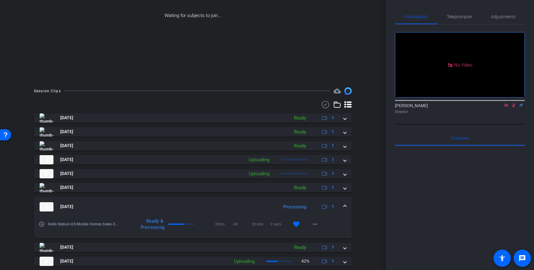
click at [344, 201] on mat-expansion-panel-header "[DATE] Processing 1" at bounding box center [193, 207] width 318 height 20
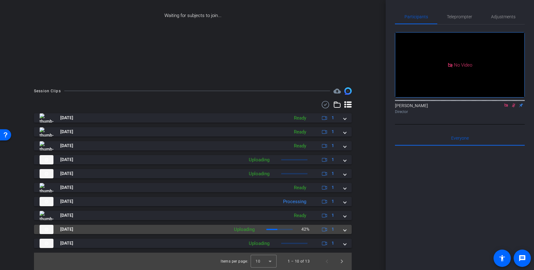
click at [347, 231] on mat-expansion-panel-header "[DATE] Uploading 42% 1" at bounding box center [193, 228] width 318 height 9
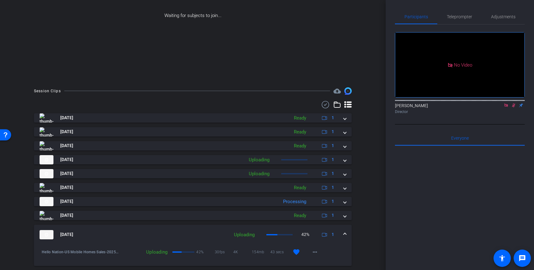
click at [347, 231] on mat-expansion-panel-header "Aug 12, 2025 Uploading 42% 1" at bounding box center [193, 234] width 318 height 20
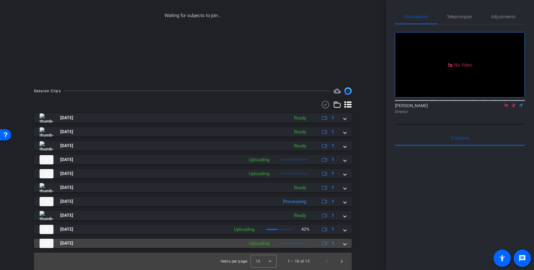
click at [346, 243] on span at bounding box center [345, 243] width 2 height 6
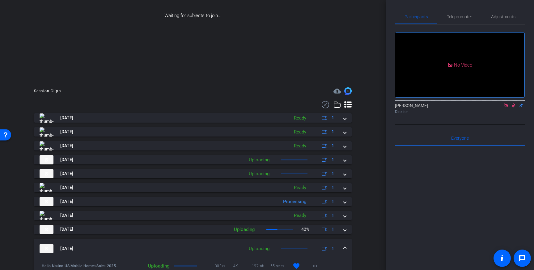
click at [346, 244] on mat-expansion-panel-header "Aug 12, 2025 Uploading 1" at bounding box center [193, 248] width 318 height 20
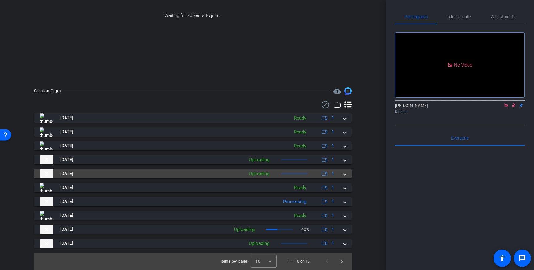
click at [342, 174] on div "Aug 12, 2025 Uploading 1" at bounding box center [192, 173] width 304 height 9
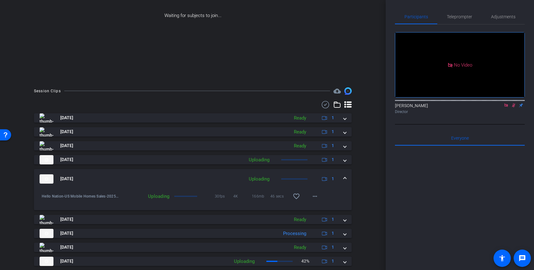
click at [344, 175] on span at bounding box center [345, 178] width 2 height 6
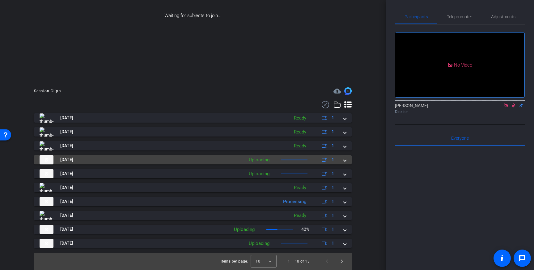
click at [344, 163] on mat-expansion-panel-header "Aug 12, 2025 Uploading 1" at bounding box center [193, 159] width 318 height 9
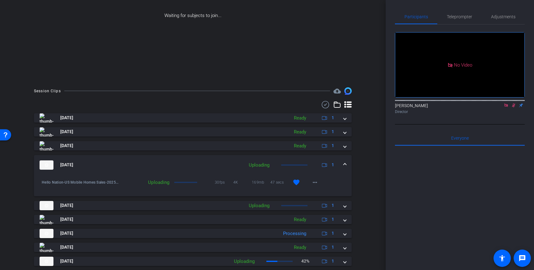
click at [346, 163] on mat-expansion-panel-header "Aug 12, 2025 Uploading 1" at bounding box center [193, 165] width 318 height 20
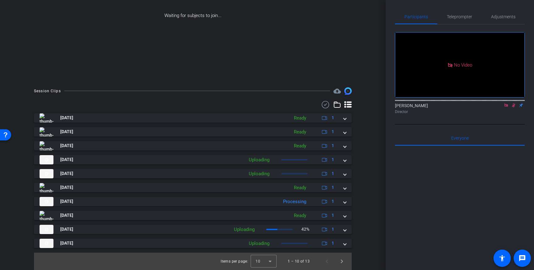
scroll to position [72, 0]
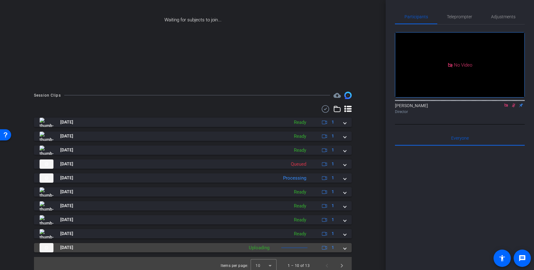
click at [348, 248] on mat-expansion-panel-header "Aug 12, 2025 Uploading 1" at bounding box center [193, 247] width 318 height 9
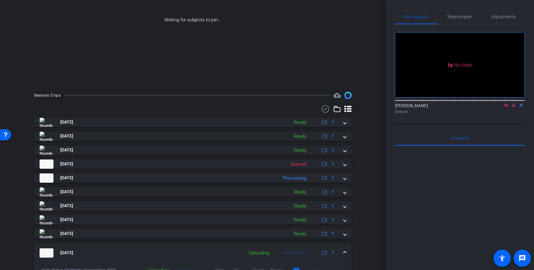
click at [347, 248] on mat-expansion-panel-header "Aug 12, 2025 Uploading 1" at bounding box center [193, 253] width 318 height 20
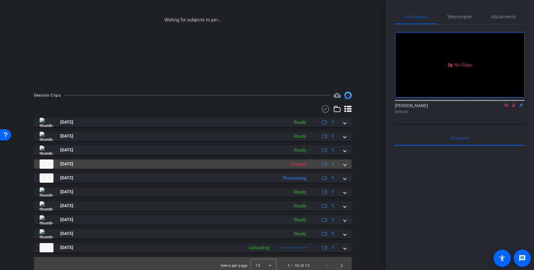
scroll to position [76, 0]
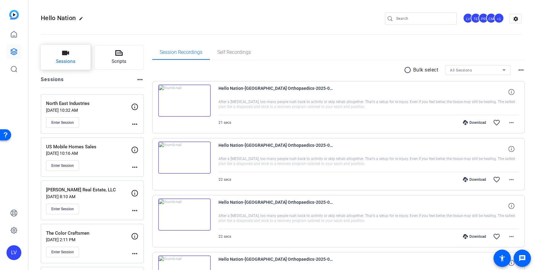
scroll to position [15, 0]
click at [107, 158] on div "US Mobile Homes Sales [DATE] 10:16 AM Enter Session" at bounding box center [88, 157] width 85 height 28
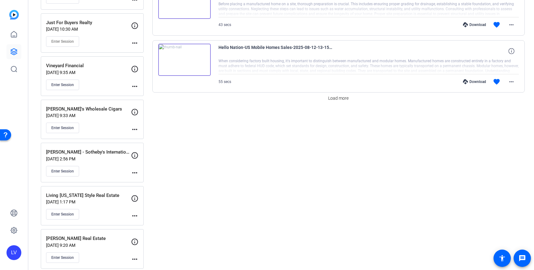
scroll to position [556, 0]
click at [335, 93] on span at bounding box center [338, 97] width 25 height 15
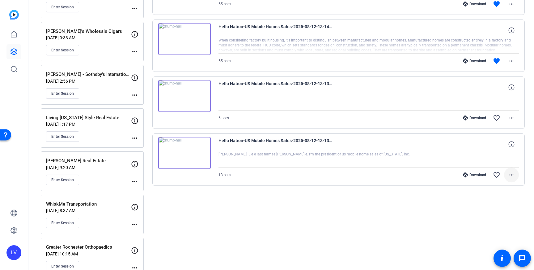
scroll to position [634, 0]
click at [509, 173] on mat-icon "more_horiz" at bounding box center [511, 173] width 7 height 7
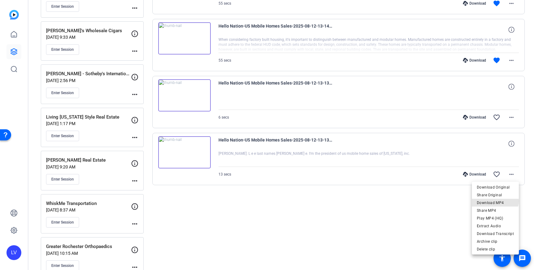
drag, startPoint x: 496, startPoint y: 201, endPoint x: 494, endPoint y: 206, distance: 5.7
click at [496, 201] on span "Download MP4" at bounding box center [495, 202] width 37 height 7
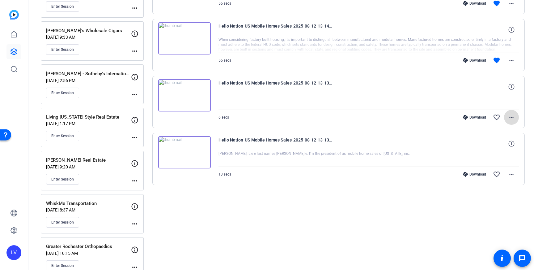
click at [513, 119] on mat-icon "more_horiz" at bounding box center [511, 116] width 7 height 7
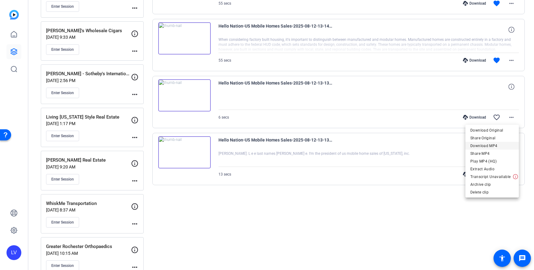
click at [506, 145] on span "Download MP4" at bounding box center [493, 145] width 44 height 7
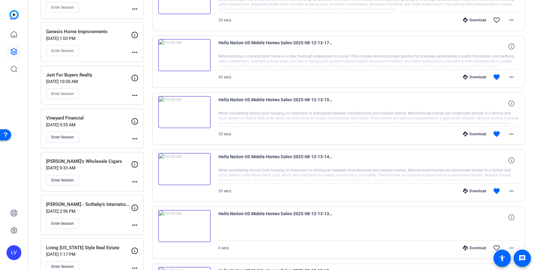
scroll to position [491, 0]
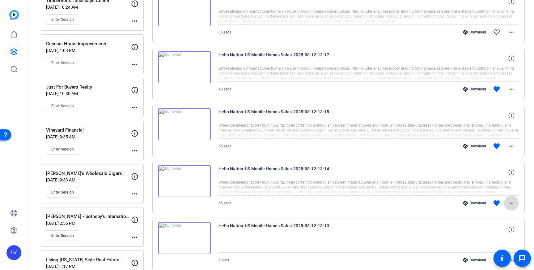
click at [513, 200] on mat-icon "more_horiz" at bounding box center [511, 202] width 7 height 7
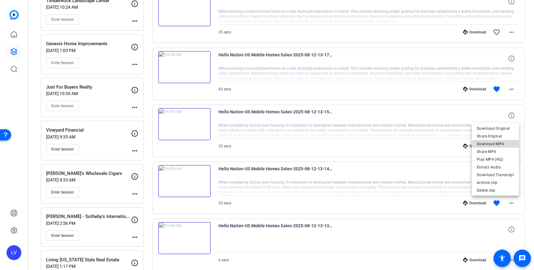
click at [497, 144] on span "Download MP4" at bounding box center [495, 143] width 37 height 7
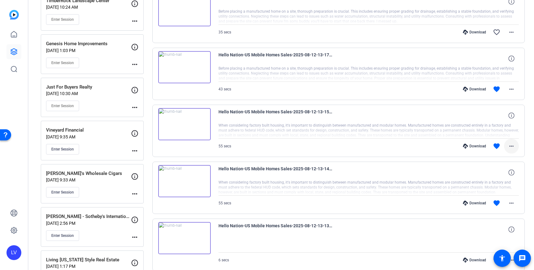
click at [514, 146] on mat-icon "more_horiz" at bounding box center [511, 145] width 7 height 7
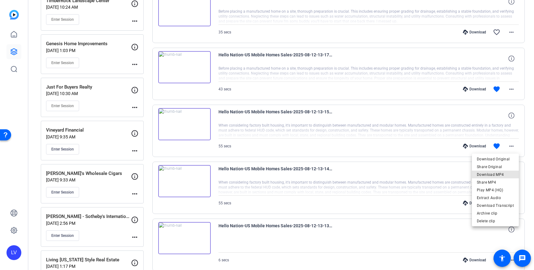
click at [502, 173] on span "Download MP4" at bounding box center [495, 174] width 37 height 7
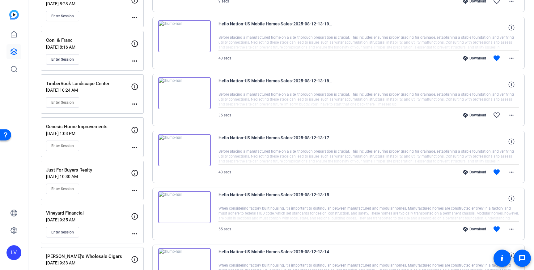
scroll to position [409, 0]
click at [509, 170] on mat-icon "more_horiz" at bounding box center [511, 171] width 7 height 7
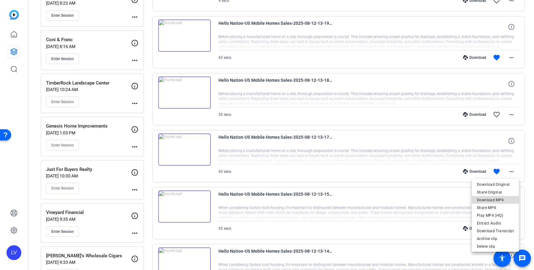
click at [498, 199] on span "Download MP4" at bounding box center [495, 199] width 37 height 7
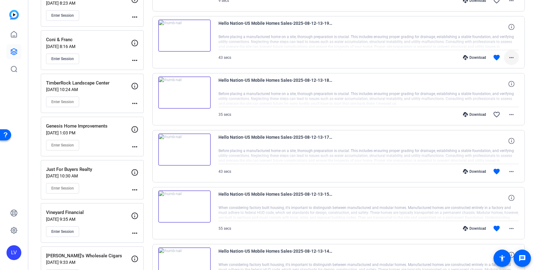
click at [513, 54] on mat-icon "more_horiz" at bounding box center [511, 57] width 7 height 7
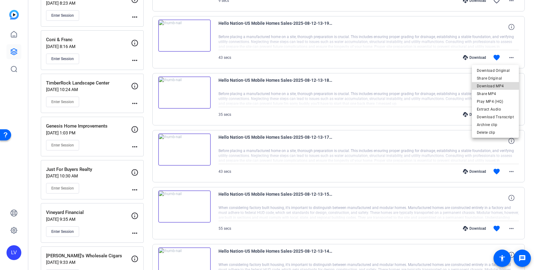
click at [503, 87] on span "Download MP4" at bounding box center [495, 85] width 37 height 7
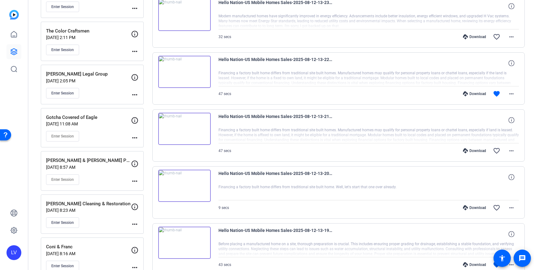
scroll to position [202, 0]
click at [515, 147] on mat-icon "more_horiz" at bounding box center [511, 150] width 7 height 7
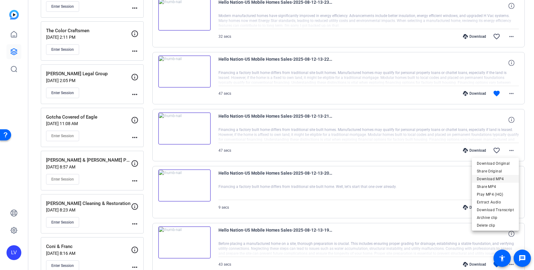
click at [504, 177] on span "Download MP4" at bounding box center [495, 178] width 37 height 7
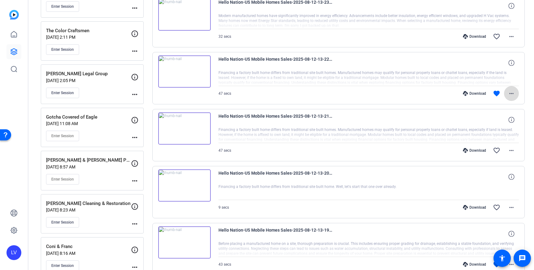
click at [516, 92] on span at bounding box center [511, 93] width 15 height 15
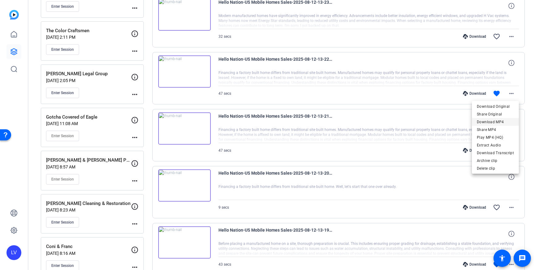
click at [500, 120] on span "Download MP4" at bounding box center [495, 121] width 37 height 7
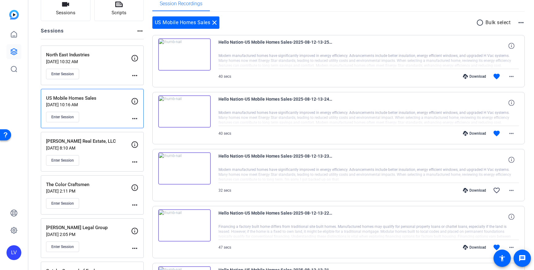
scroll to position [53, 0]
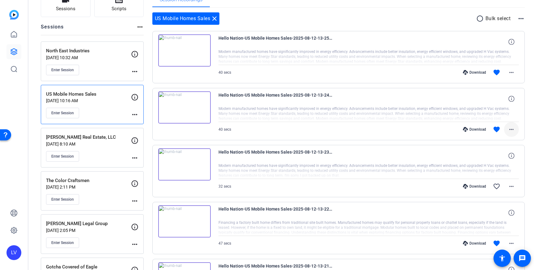
click at [515, 130] on mat-icon "more_horiz" at bounding box center [511, 129] width 7 height 7
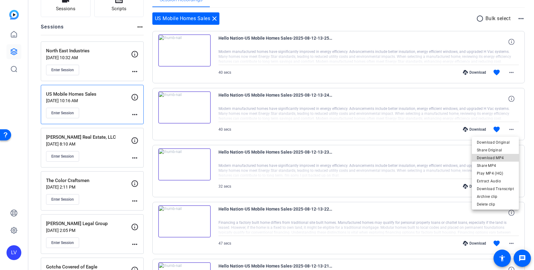
click at [501, 160] on span "Download MP4" at bounding box center [495, 157] width 37 height 7
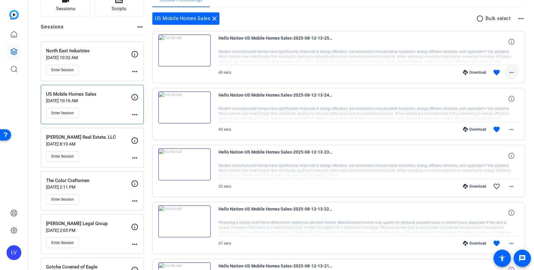
click at [515, 72] on mat-icon "more_horiz" at bounding box center [511, 72] width 7 height 7
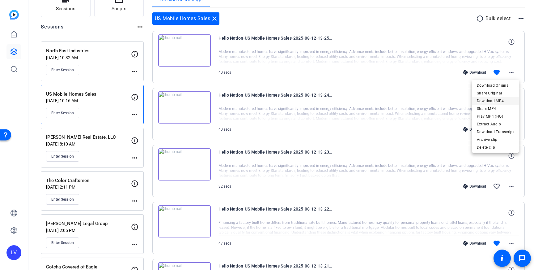
click at [500, 99] on span "Download MP4" at bounding box center [495, 100] width 37 height 7
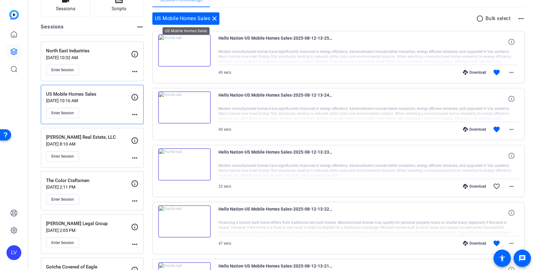
click at [215, 18] on mat-icon "close" at bounding box center [214, 18] width 7 height 7
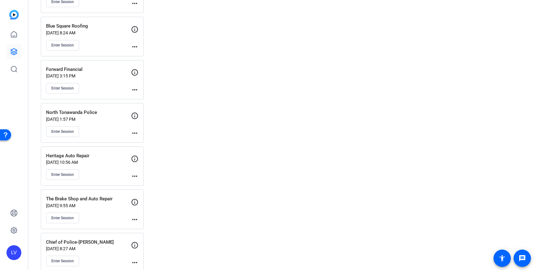
scroll to position [6299, 0]
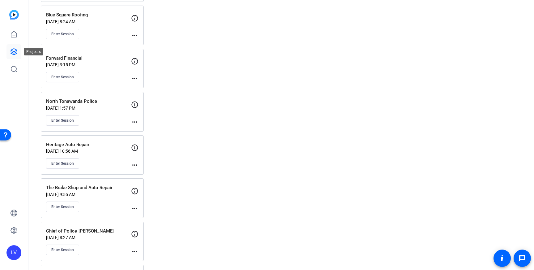
click at [12, 50] on icon at bounding box center [13, 51] width 7 height 7
